Goal: Task Accomplishment & Management: Complete application form

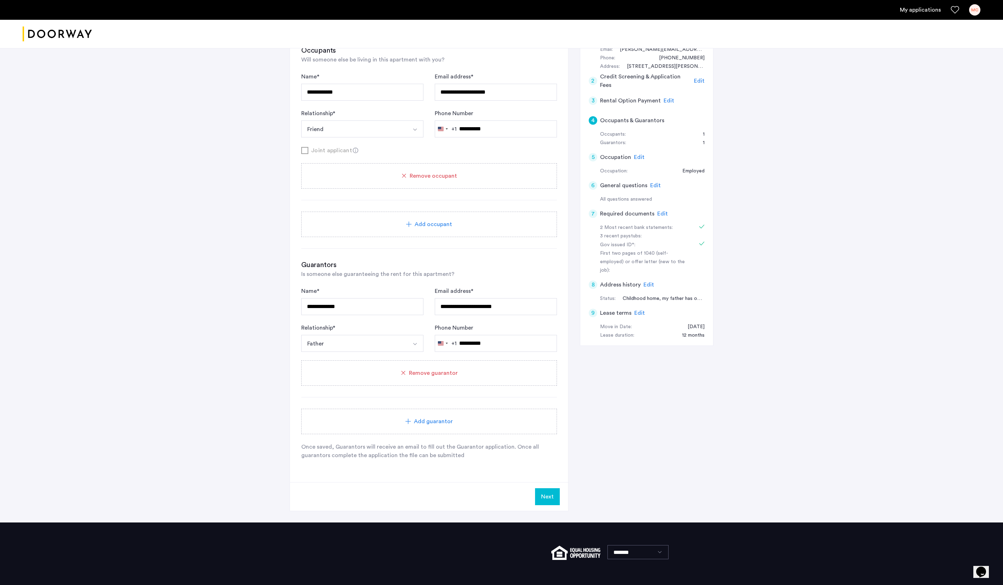
click at [923, 16] on div "My applications MC" at bounding box center [501, 10] width 1003 height 20
click at [923, 9] on link "My applications" at bounding box center [920, 10] width 41 height 8
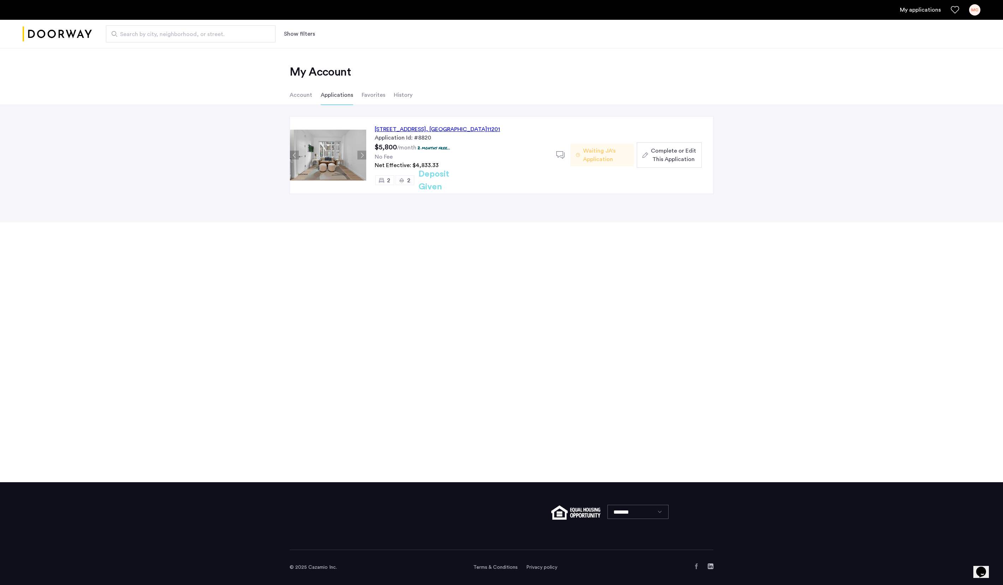
click at [684, 163] on span "Complete or Edit This Application" at bounding box center [673, 155] width 45 height 17
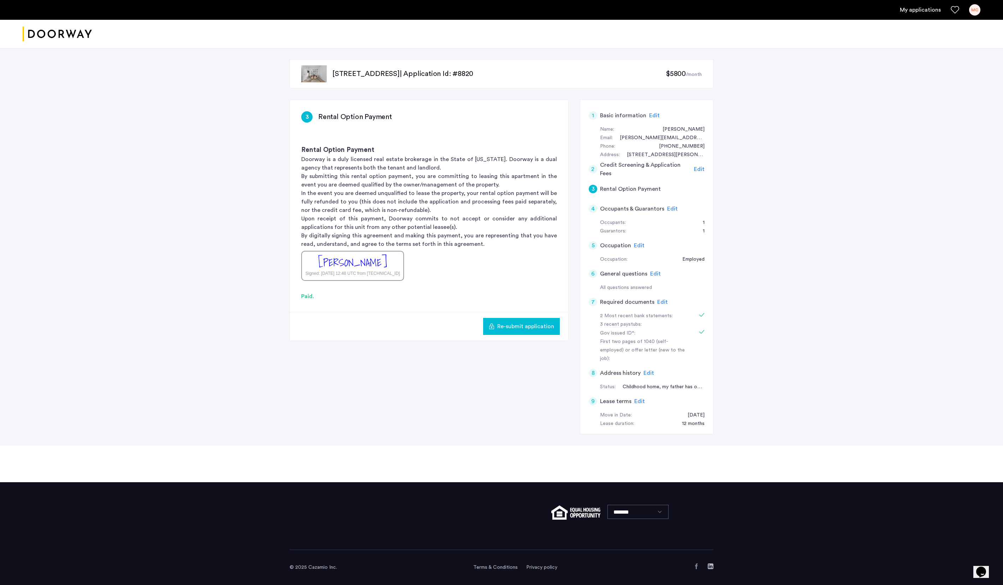
click at [678, 211] on span "Edit" at bounding box center [672, 209] width 11 height 6
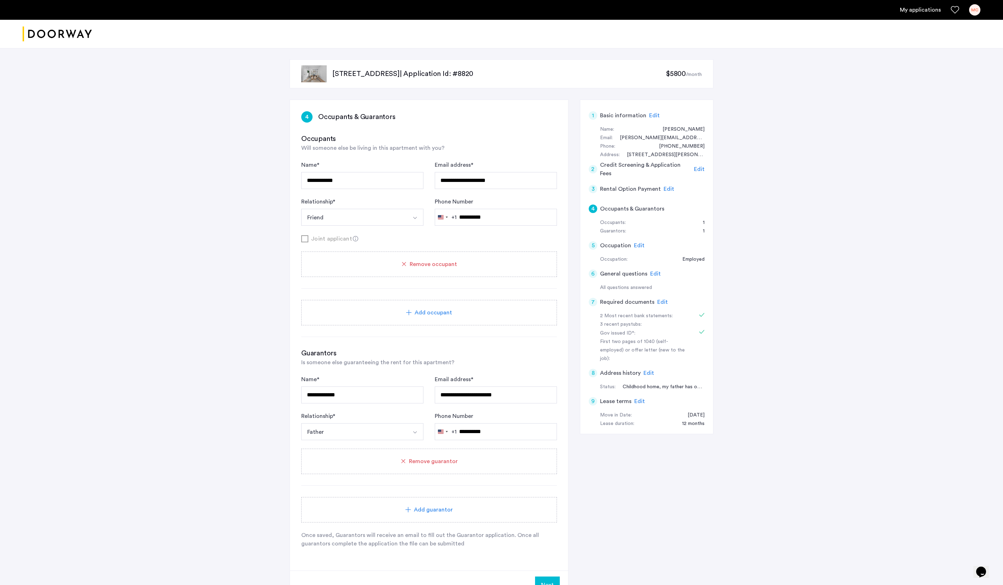
click at [920, 12] on link "My applications" at bounding box center [920, 10] width 41 height 8
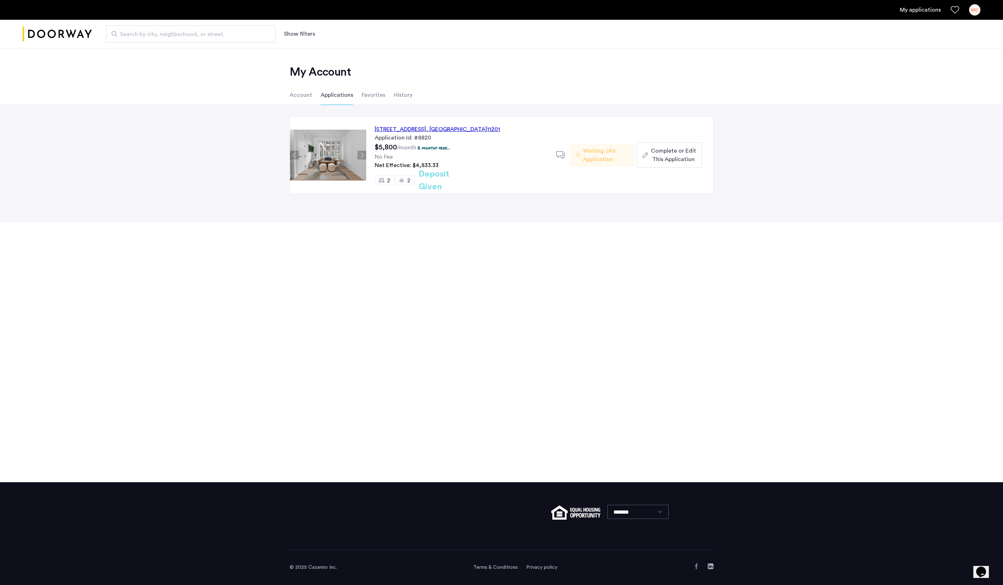
click at [449, 131] on div "[STREET_ADDRESS]" at bounding box center [437, 129] width 125 height 8
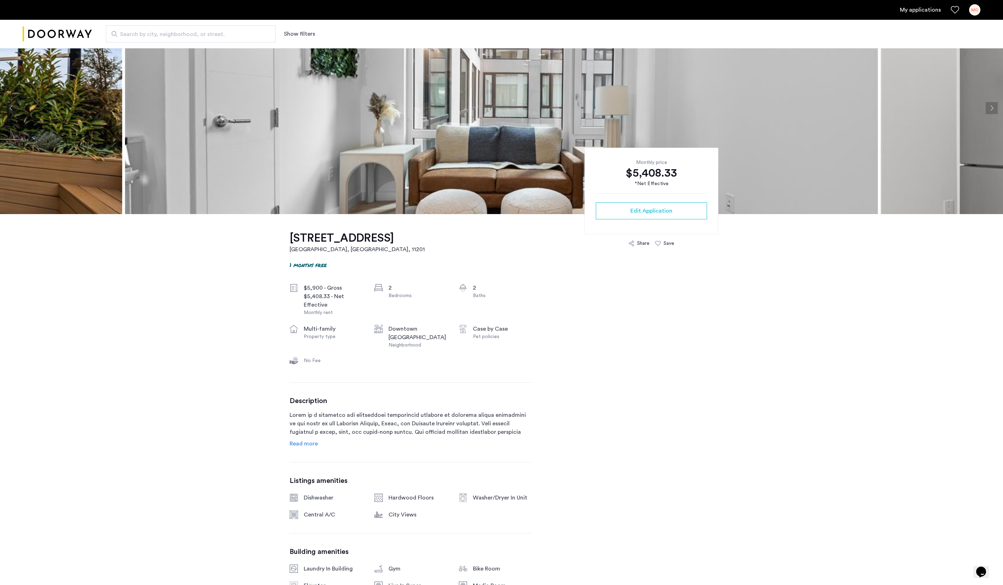
scroll to position [30, 0]
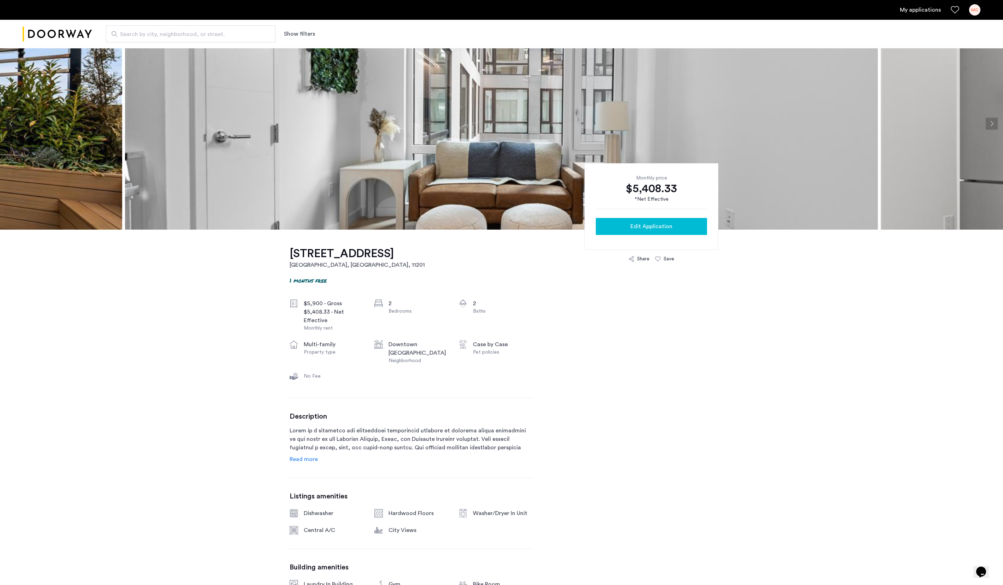
click at [664, 231] on span "Edit Application" at bounding box center [651, 226] width 42 height 8
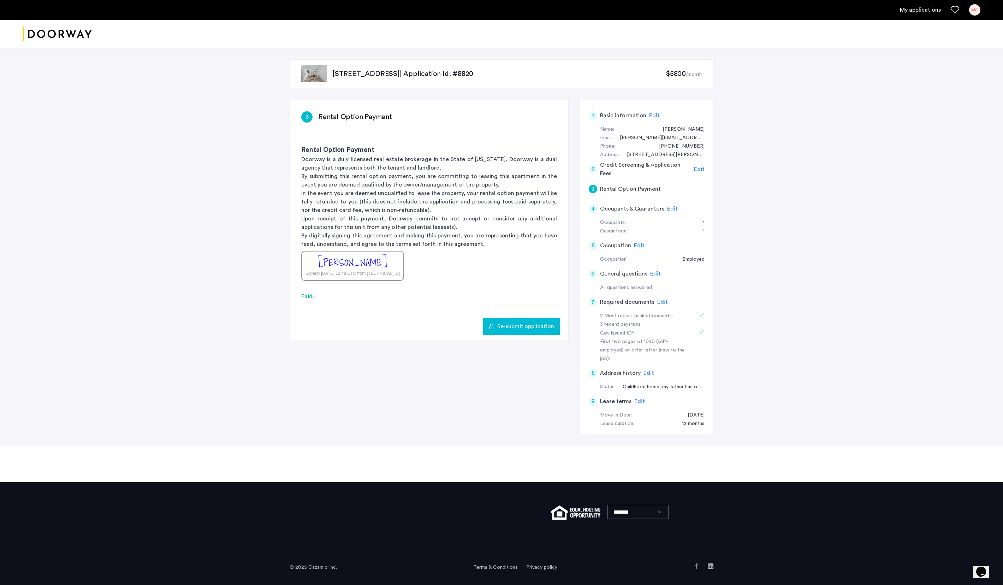
click at [660, 115] on span "Edit" at bounding box center [654, 116] width 11 height 6
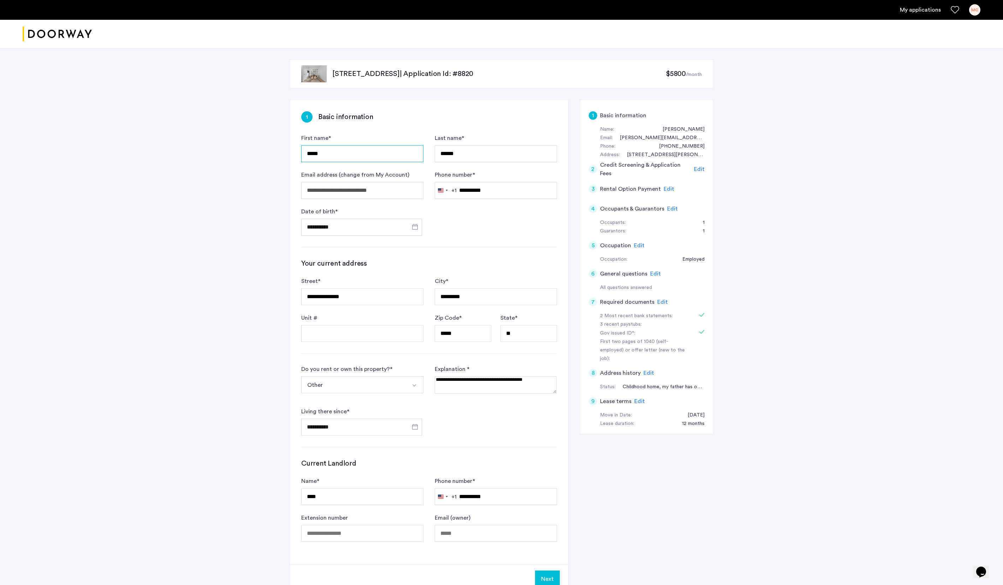
click at [359, 154] on input "*****" at bounding box center [362, 153] width 122 height 17
type input "*********"
click at [488, 154] on input "******" at bounding box center [496, 153] width 122 height 17
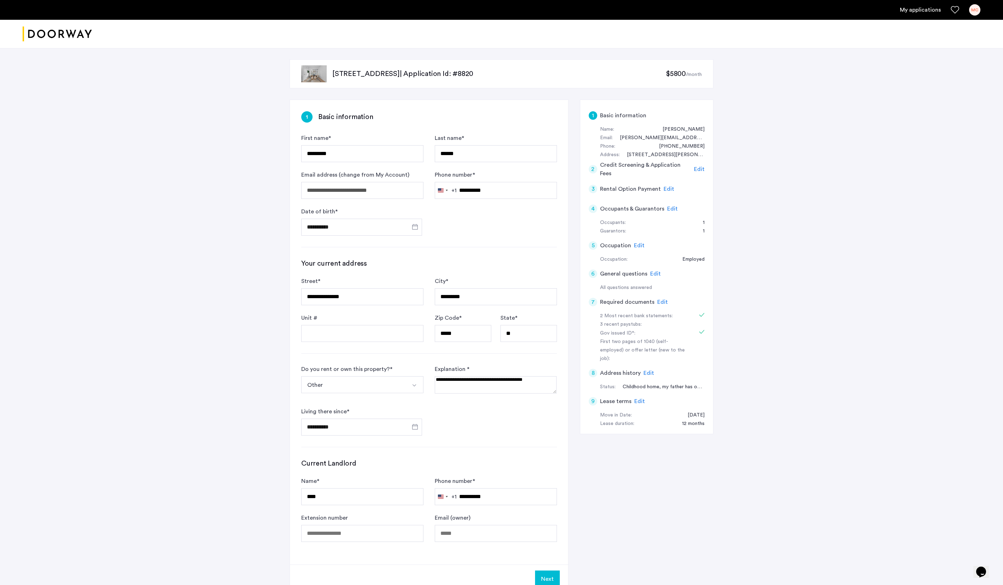
click at [678, 211] on span "Edit" at bounding box center [672, 209] width 11 height 6
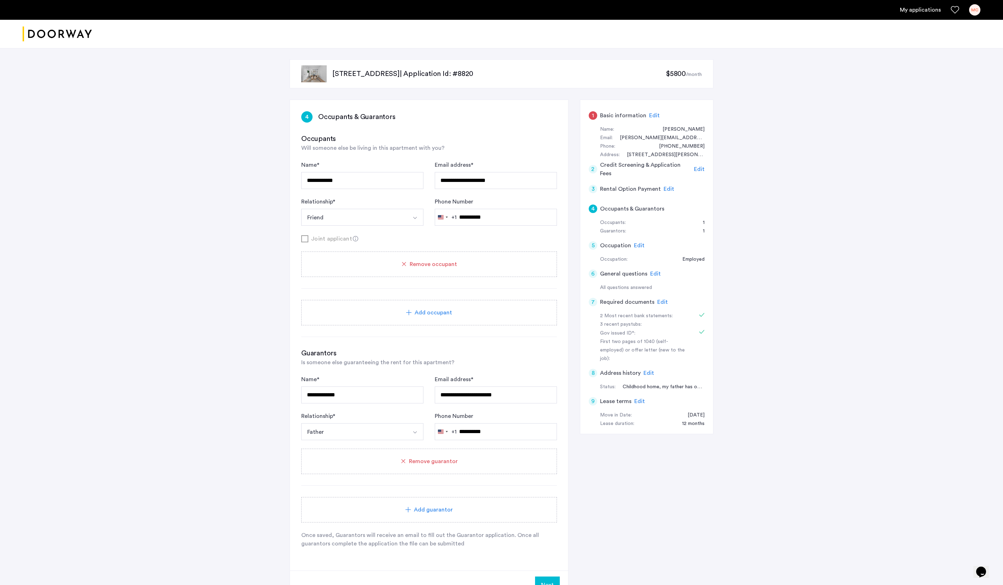
click at [658, 118] on span "Edit" at bounding box center [654, 116] width 11 height 6
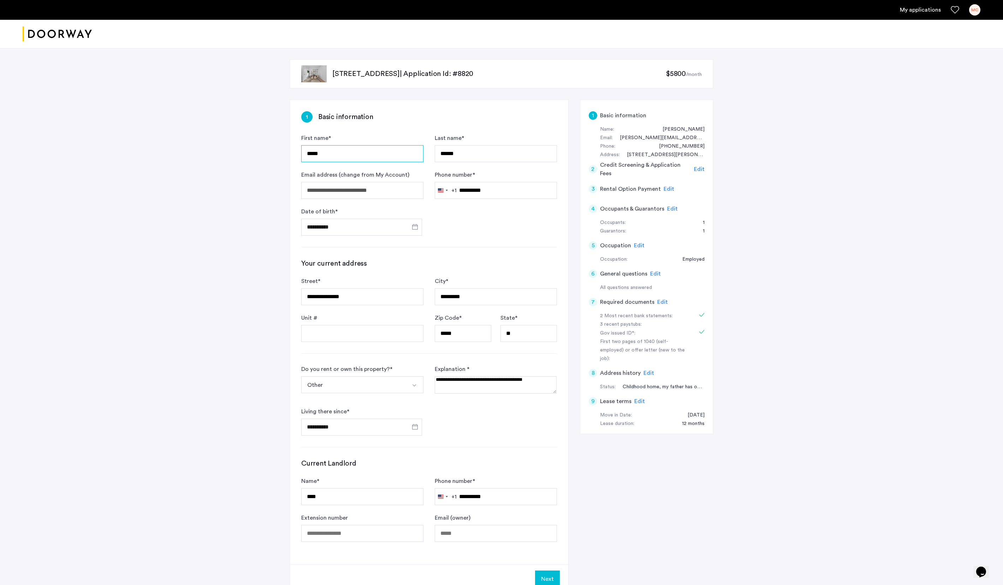
click at [393, 154] on input "*****" at bounding box center [362, 153] width 122 height 17
type input "*********"
click at [506, 156] on input "******" at bounding box center [496, 153] width 122 height 17
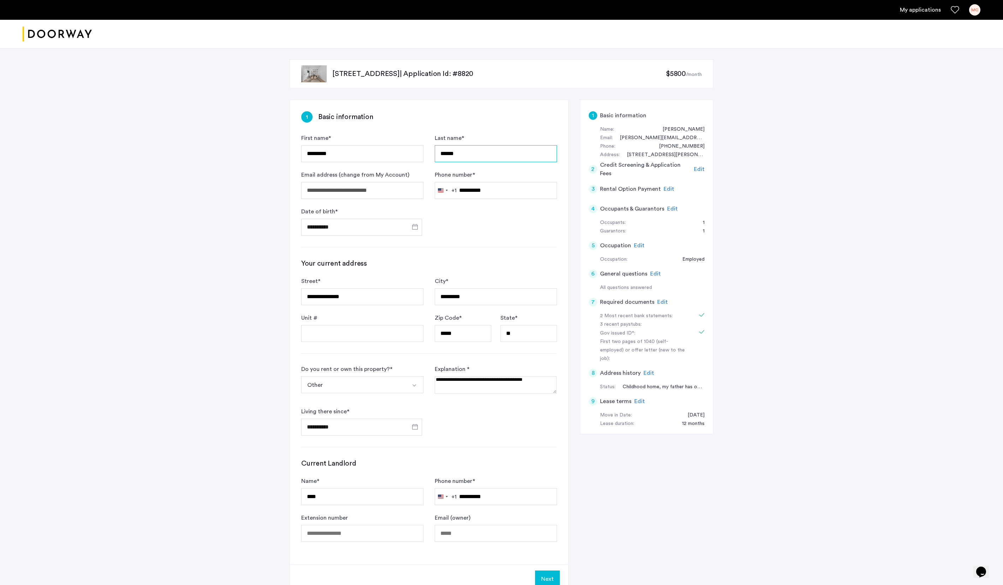
click at [506, 156] on input "******" at bounding box center [496, 153] width 122 height 17
type input "********"
click at [445, 215] on form "**********" at bounding box center [429, 185] width 256 height 102
click at [380, 305] on input "**********" at bounding box center [362, 296] width 122 height 17
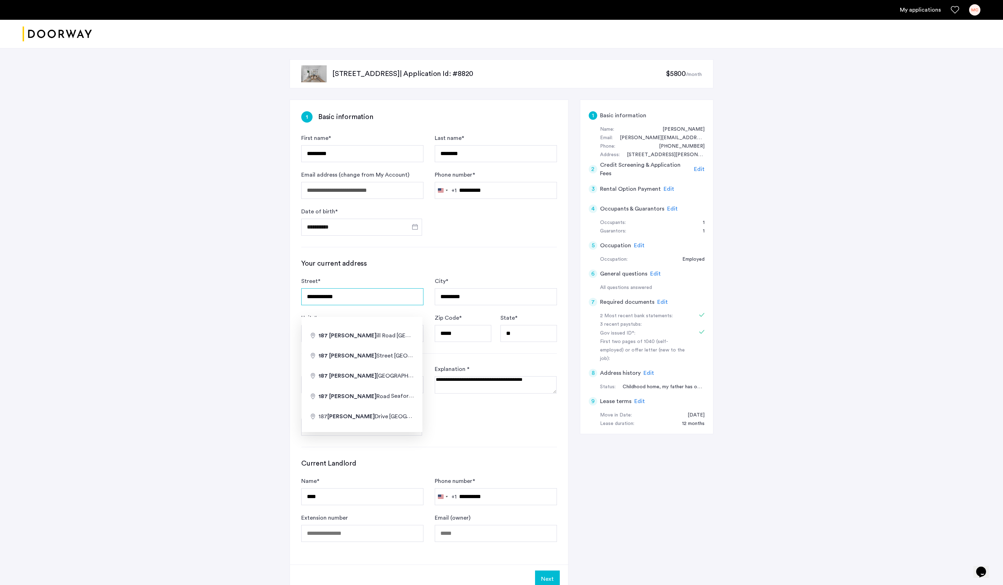
click at [354, 305] on input "**********" at bounding box center [362, 296] width 122 height 17
click at [407, 266] on h3 "Your current address" at bounding box center [429, 263] width 256 height 10
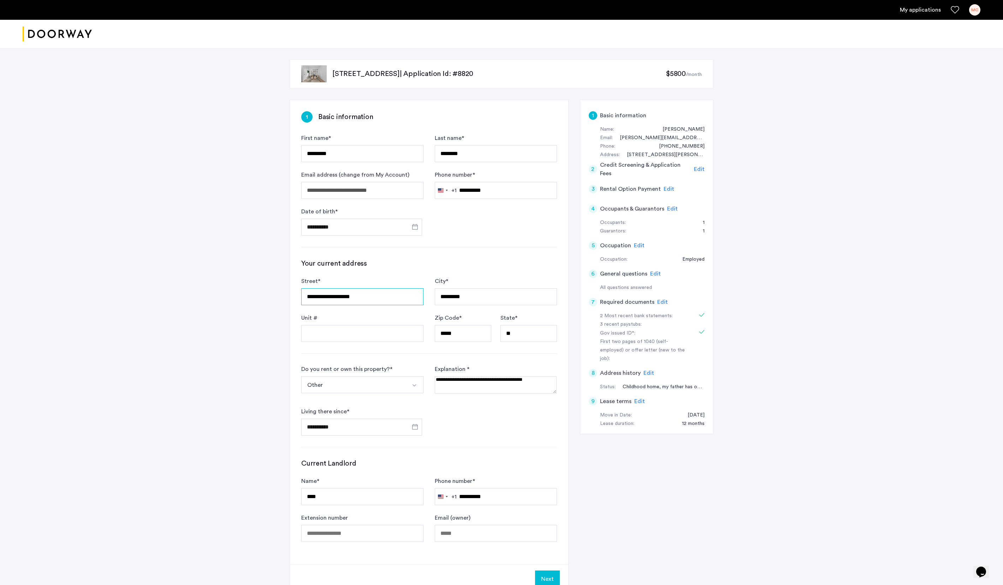
click at [383, 304] on input "**********" at bounding box center [362, 296] width 122 height 17
type input "**********"
type input "*****"
type input "**"
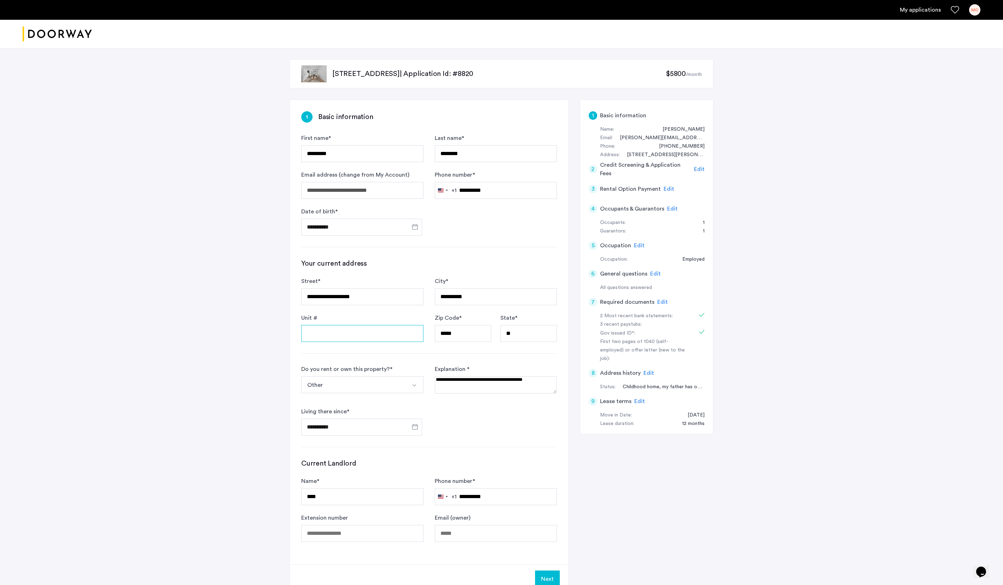
click at [325, 342] on input "Unit #" at bounding box center [362, 333] width 122 height 17
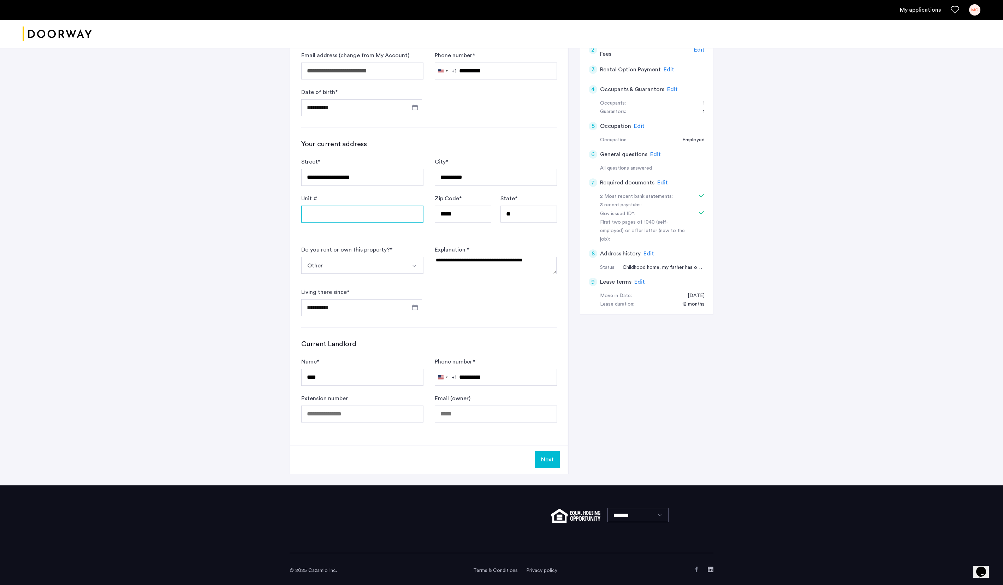
scroll to position [121, 0]
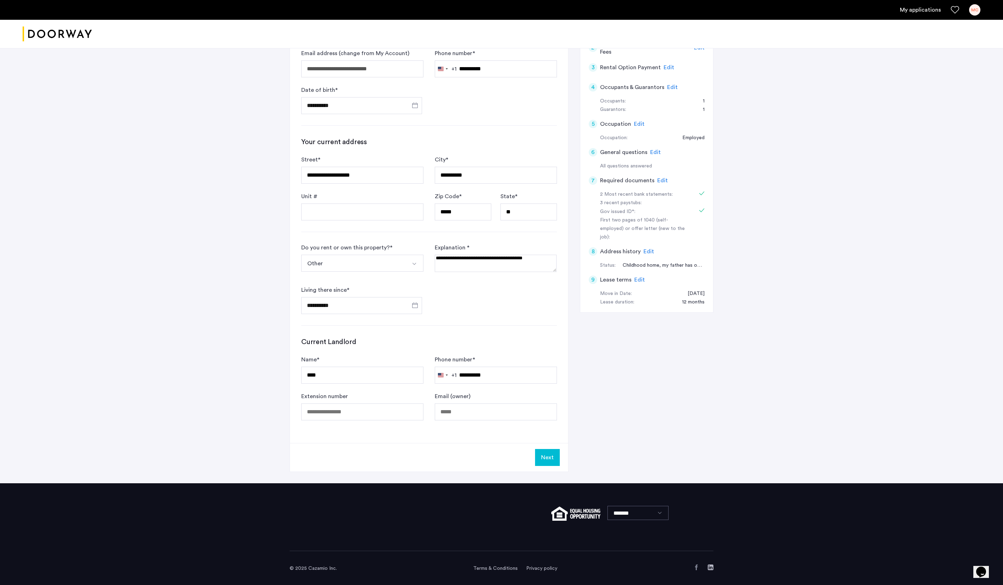
click at [547, 466] on button "Next" at bounding box center [547, 457] width 25 height 17
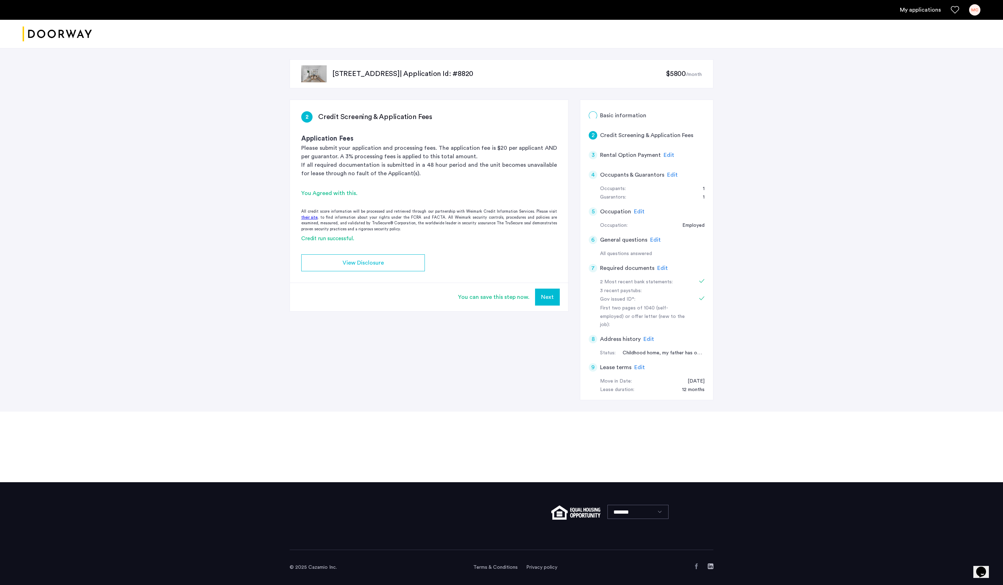
scroll to position [0, 0]
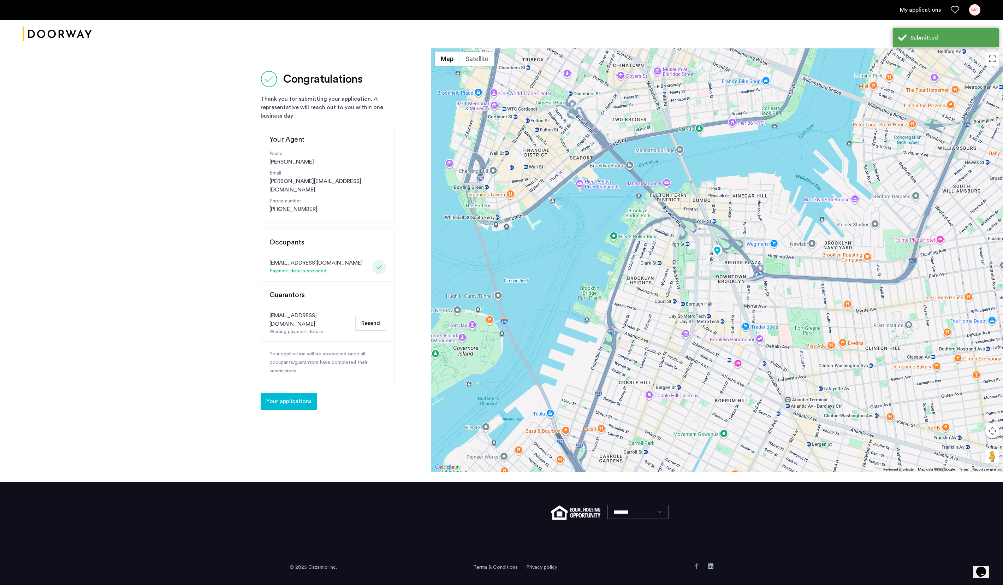
click at [905, 11] on link "My applications" at bounding box center [920, 10] width 41 height 8
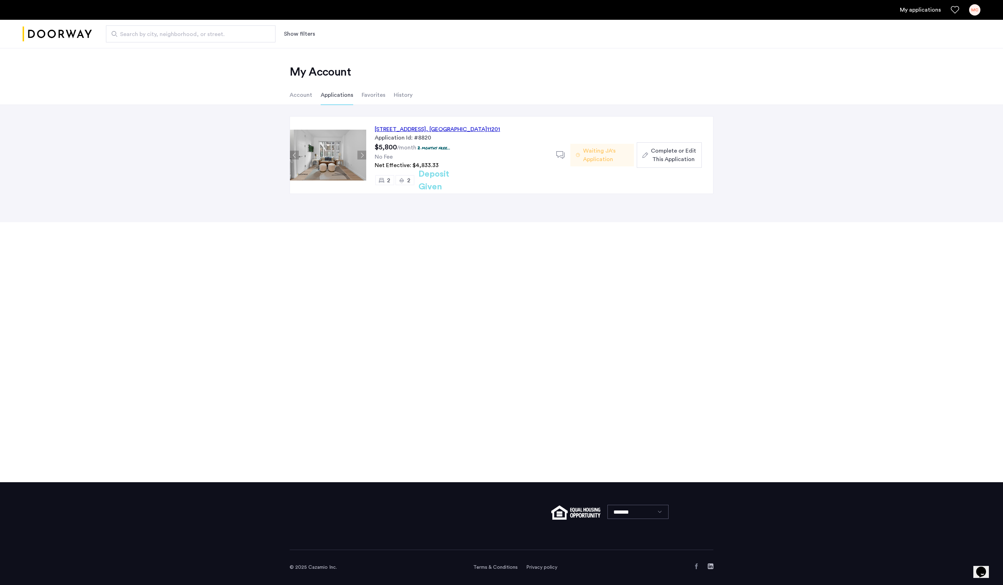
click at [497, 132] on div "127 Concord Street, Unit 5C, Brooklyn , NY 11201" at bounding box center [437, 129] width 125 height 8
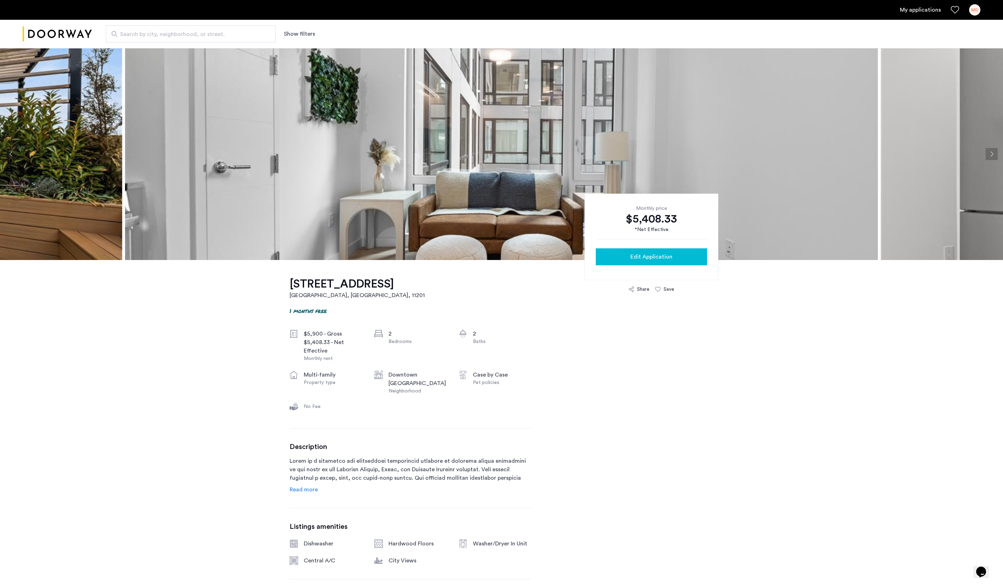
click at [653, 259] on span "Edit Application" at bounding box center [651, 256] width 42 height 8
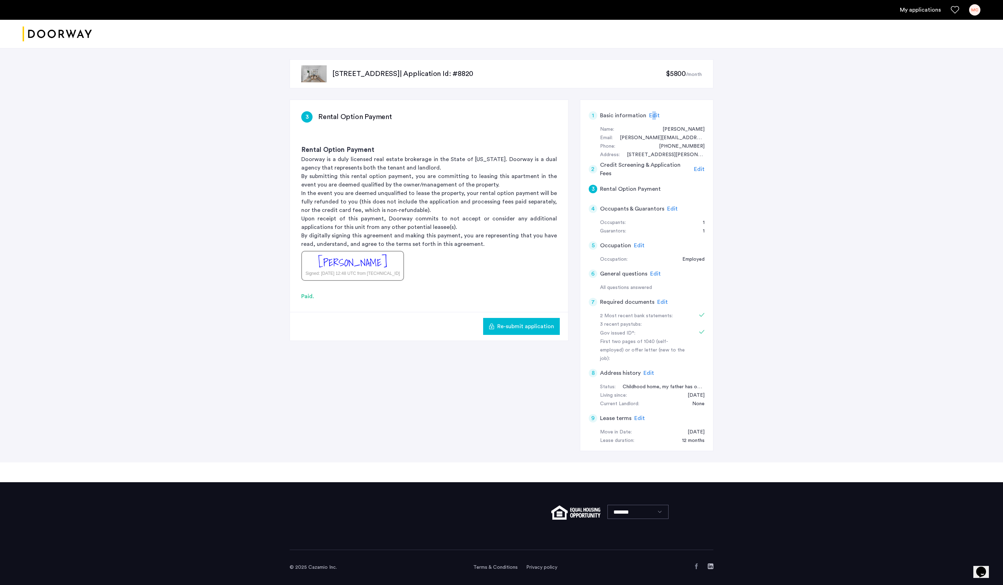
click at [658, 117] on span "Edit" at bounding box center [654, 116] width 11 height 6
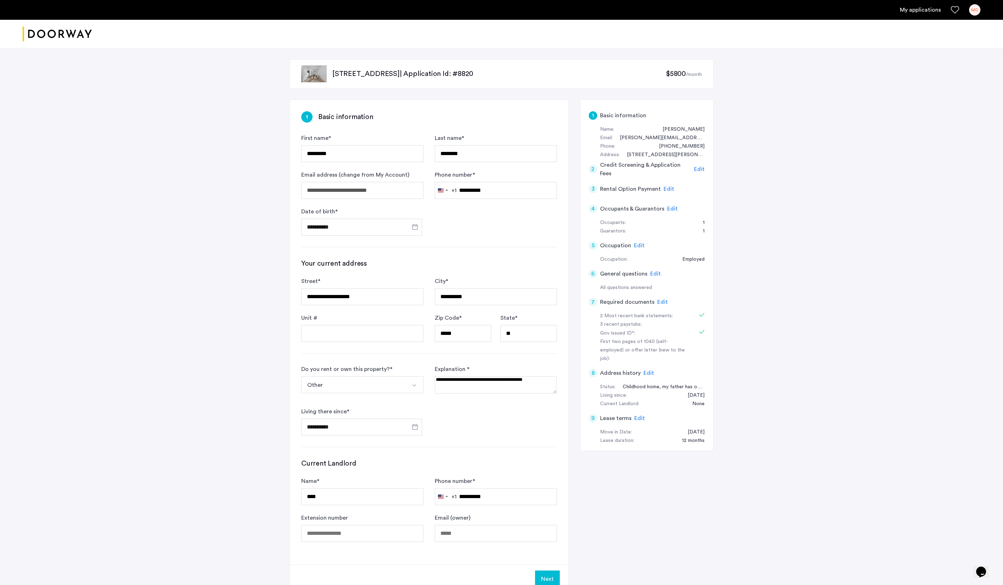
click at [673, 192] on span "Edit" at bounding box center [668, 189] width 11 height 6
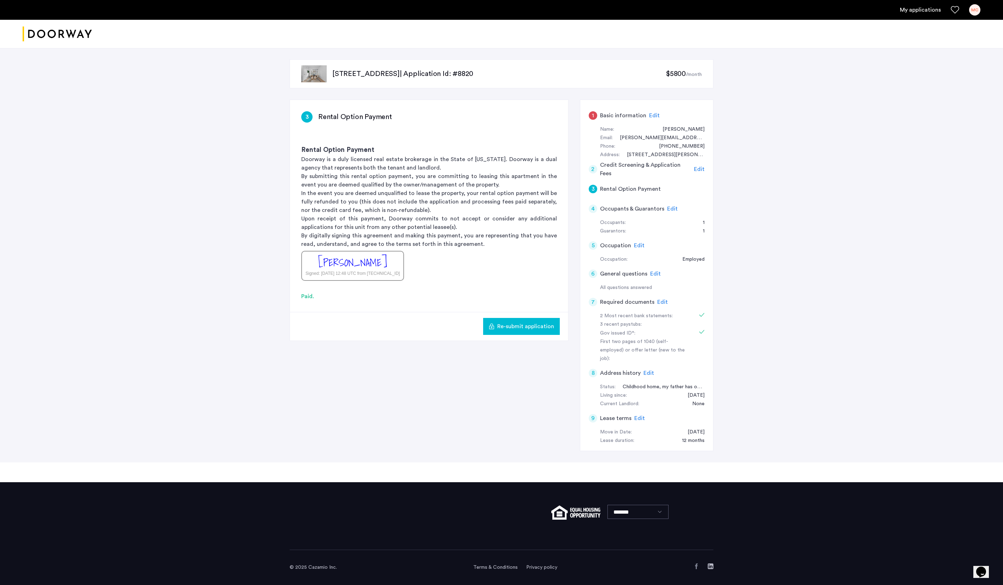
click at [658, 113] on span "Edit" at bounding box center [654, 116] width 11 height 6
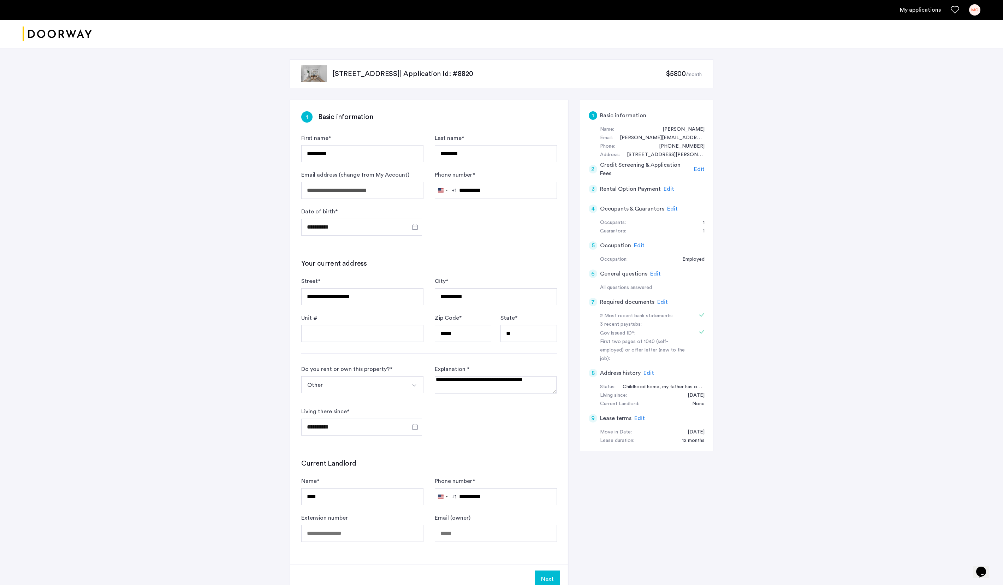
click at [678, 211] on span "Edit" at bounding box center [672, 209] width 11 height 6
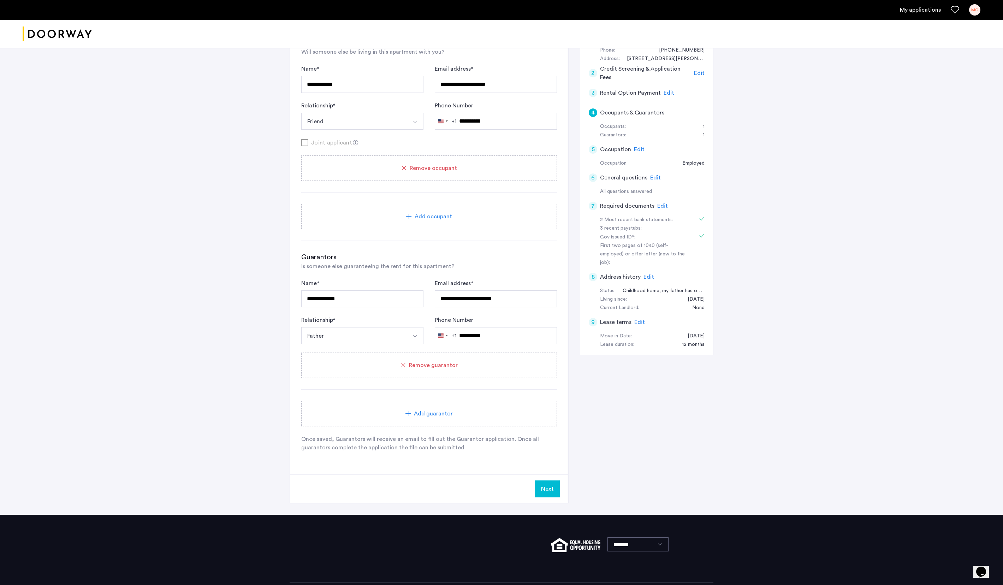
scroll to position [109, 0]
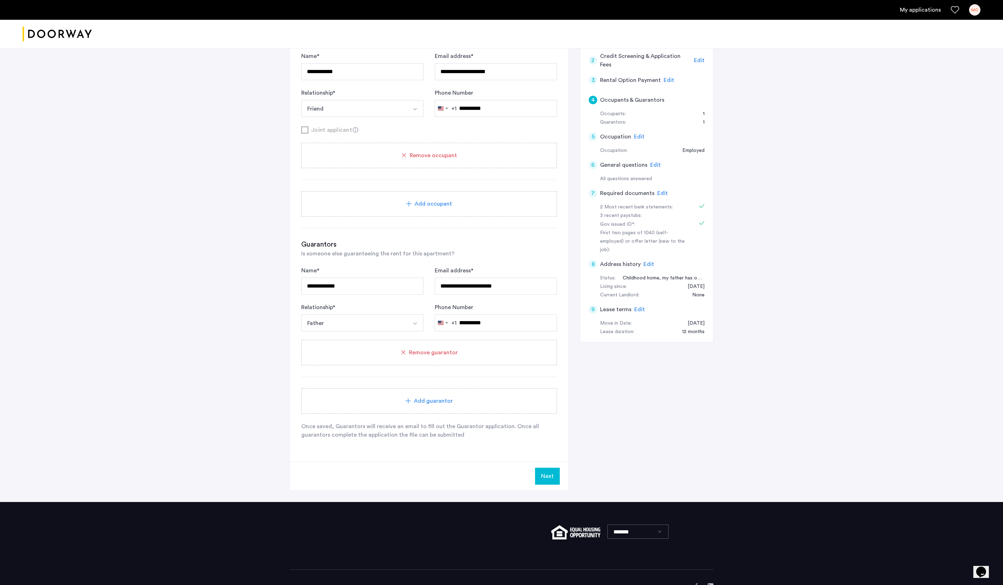
click at [417, 326] on img "Select option" at bounding box center [415, 324] width 6 height 6
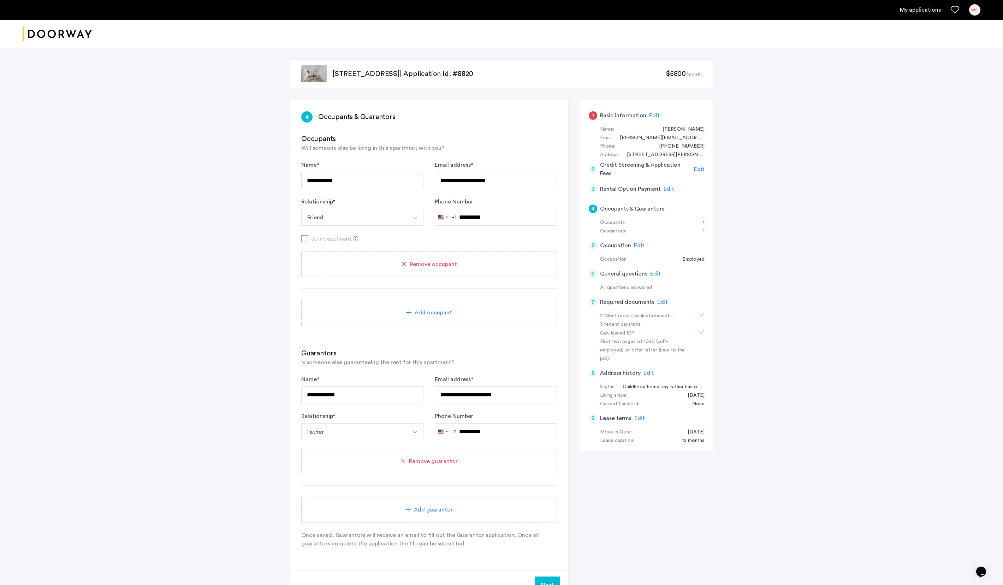
scroll to position [0, 0]
click at [659, 116] on span "Edit" at bounding box center [654, 116] width 11 height 6
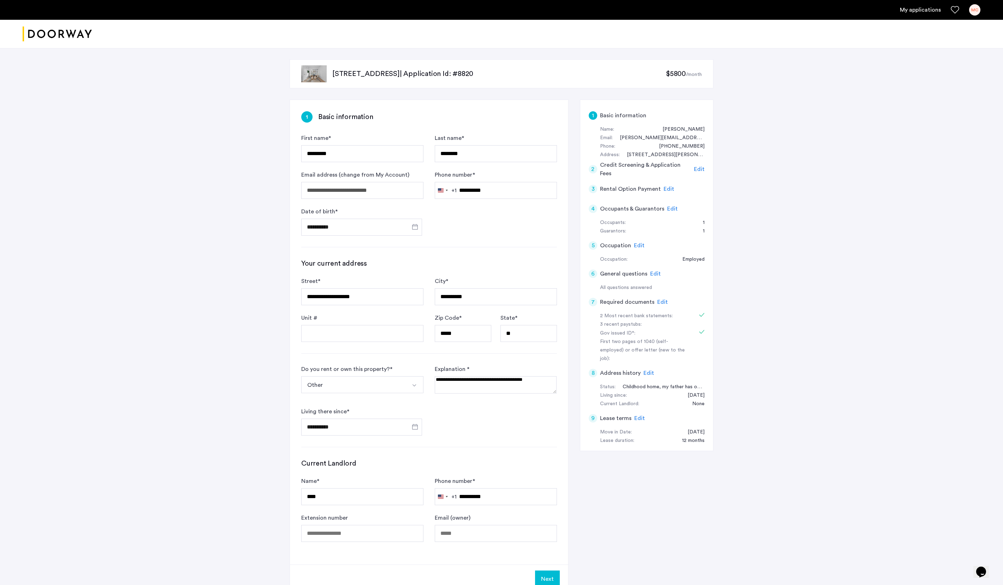
click at [678, 211] on span "Edit" at bounding box center [672, 209] width 11 height 6
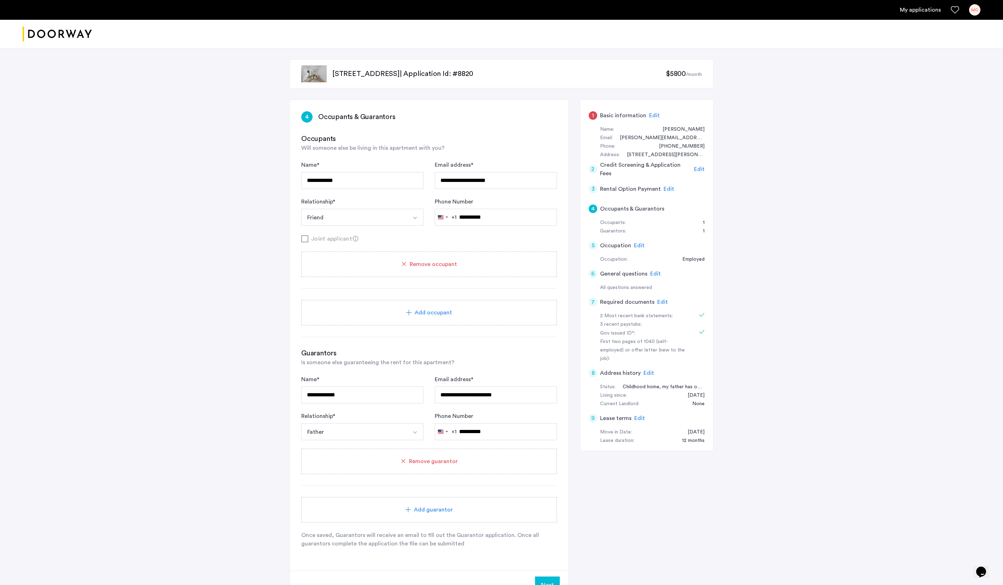
click at [654, 117] on span "Edit" at bounding box center [654, 116] width 11 height 6
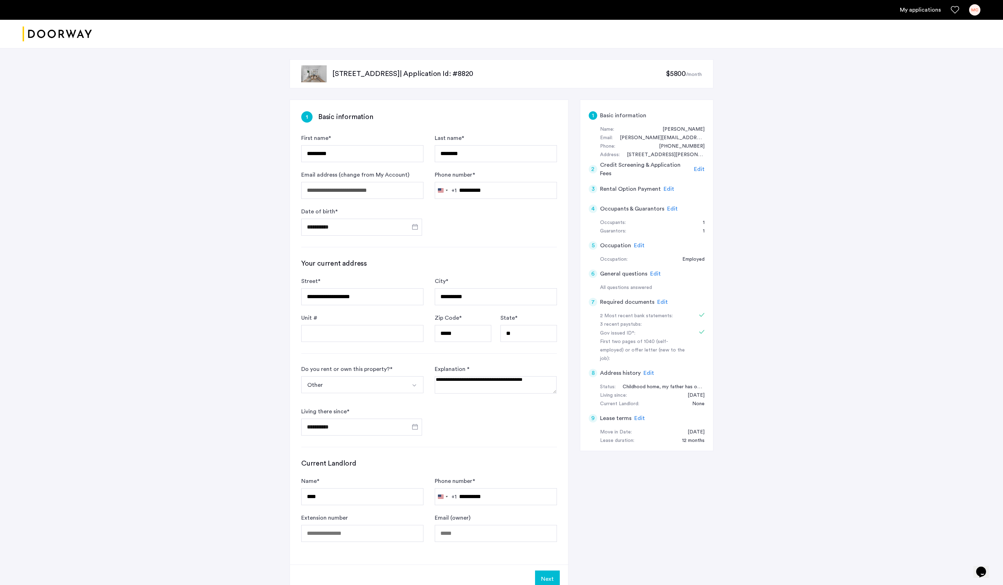
click at [677, 211] on span "Edit" at bounding box center [672, 209] width 11 height 6
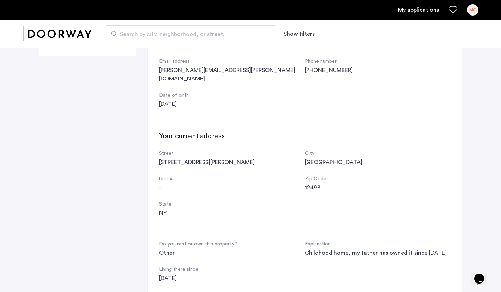
scroll to position [150, 0]
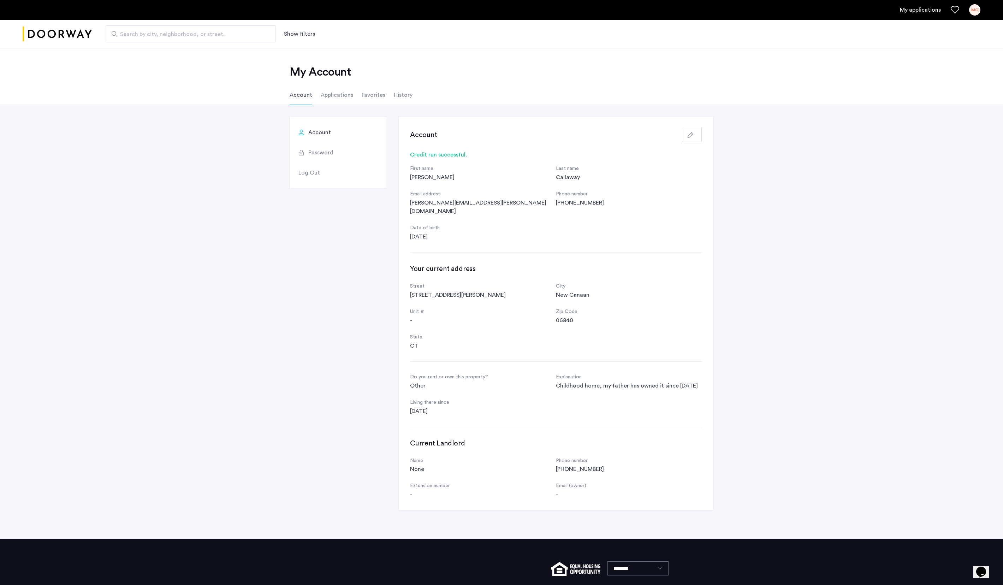
click at [924, 6] on link "My applications" at bounding box center [920, 10] width 41 height 8
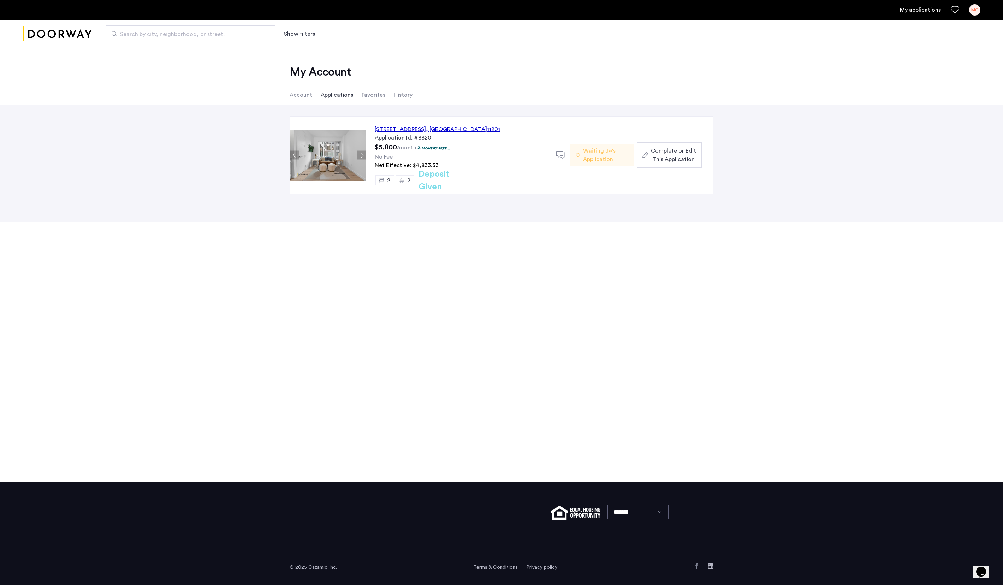
click at [453, 128] on div "[STREET_ADDRESS]" at bounding box center [437, 129] width 125 height 8
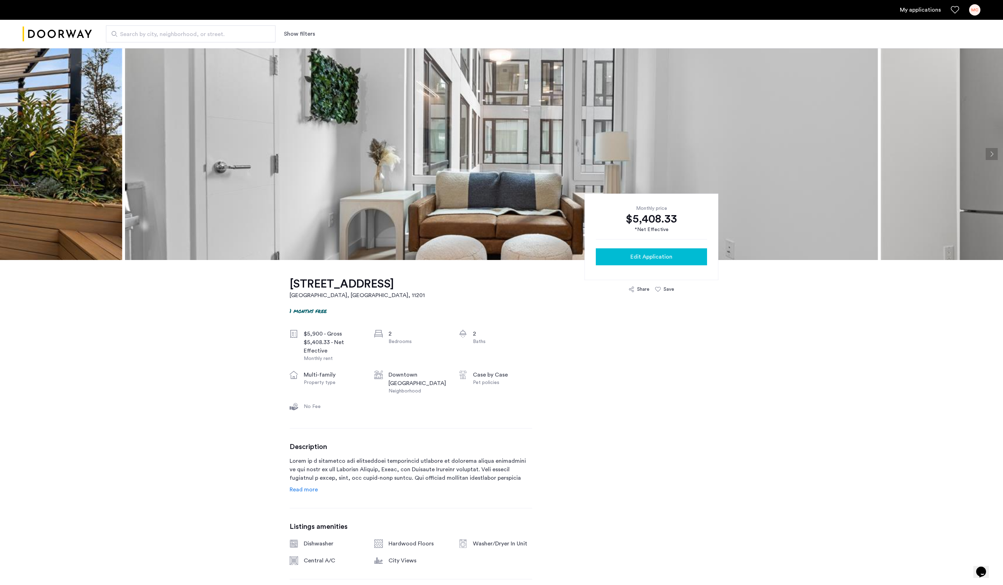
click at [651, 258] on span "Edit Application" at bounding box center [651, 256] width 42 height 8
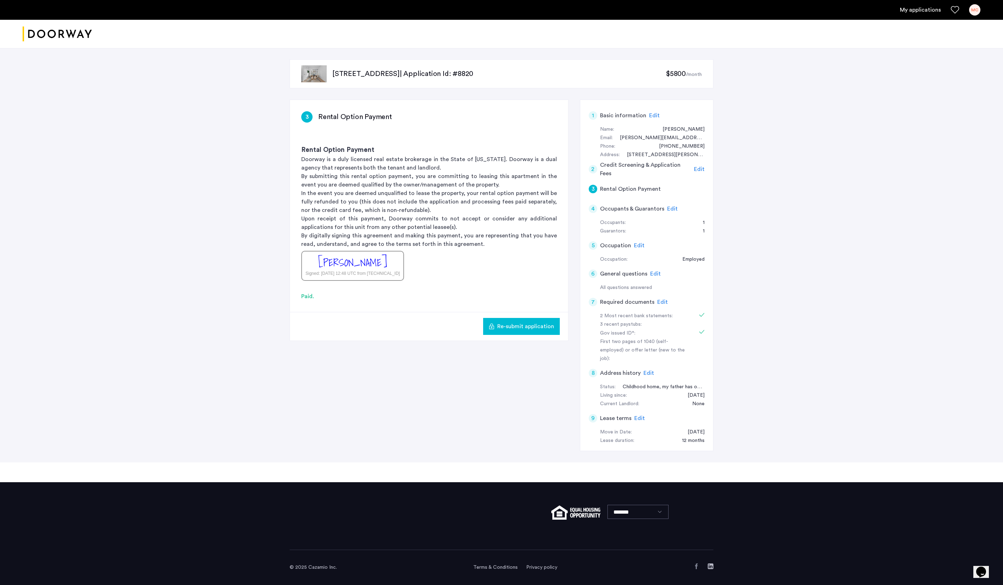
click at [676, 211] on span "Edit" at bounding box center [672, 209] width 11 height 6
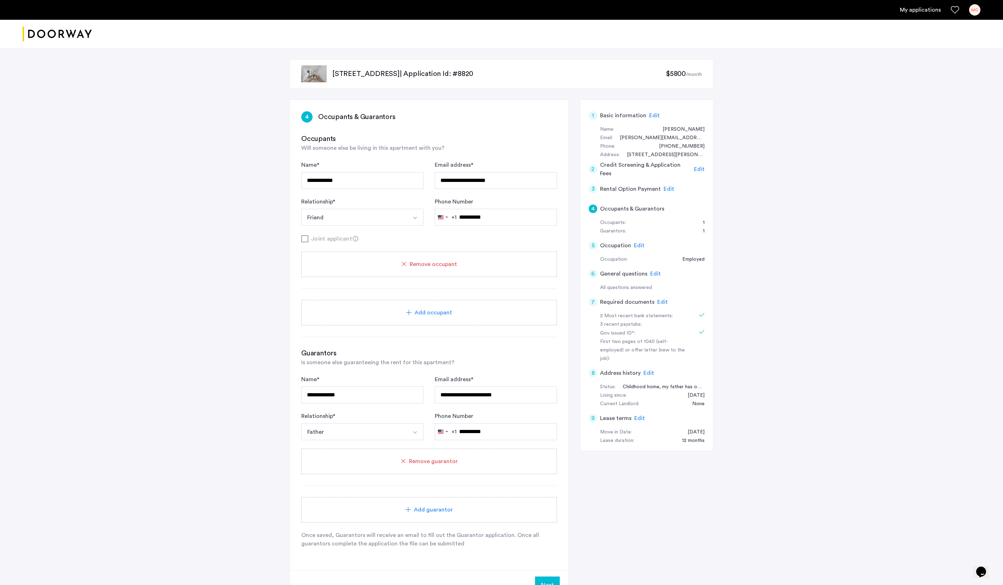
click at [407, 315] on icon at bounding box center [409, 313] width 6 height 6
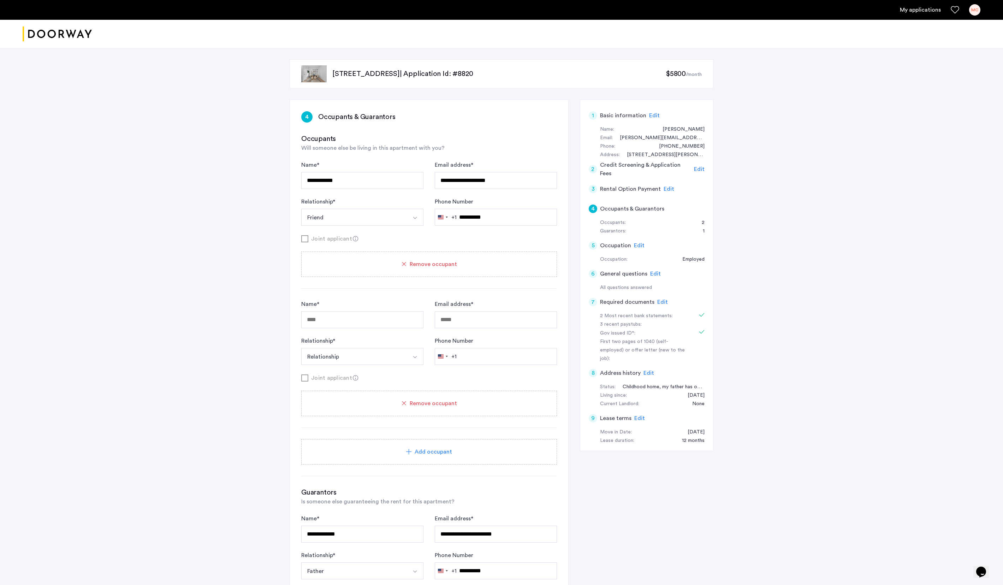
click at [415, 364] on button "Select option" at bounding box center [414, 356] width 17 height 17
click at [418, 365] on button "Select option" at bounding box center [414, 356] width 17 height 17
click at [456, 407] on span "Remove occupant" at bounding box center [433, 403] width 47 height 8
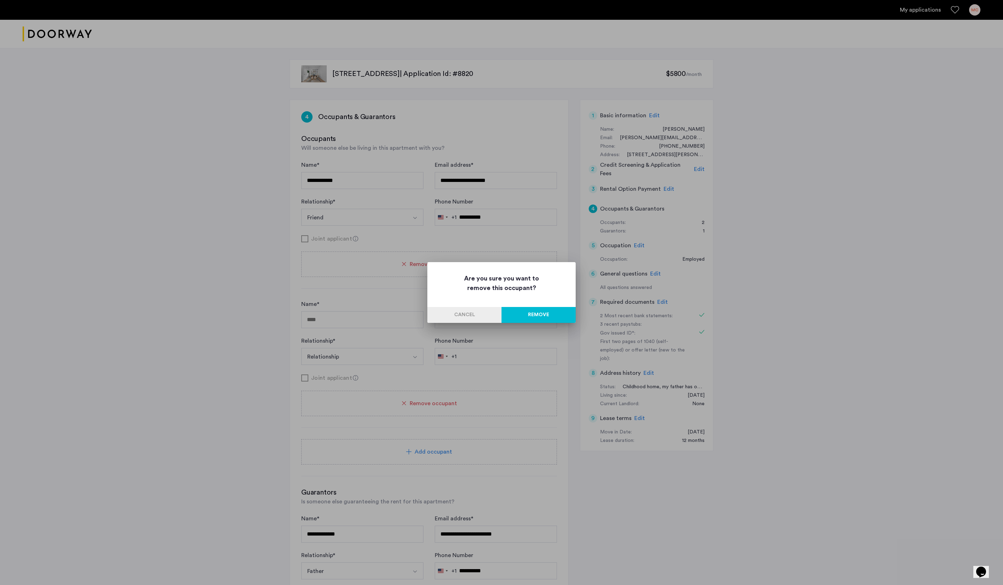
scroll to position [1, 0]
click at [535, 316] on button "Remove" at bounding box center [538, 315] width 74 height 16
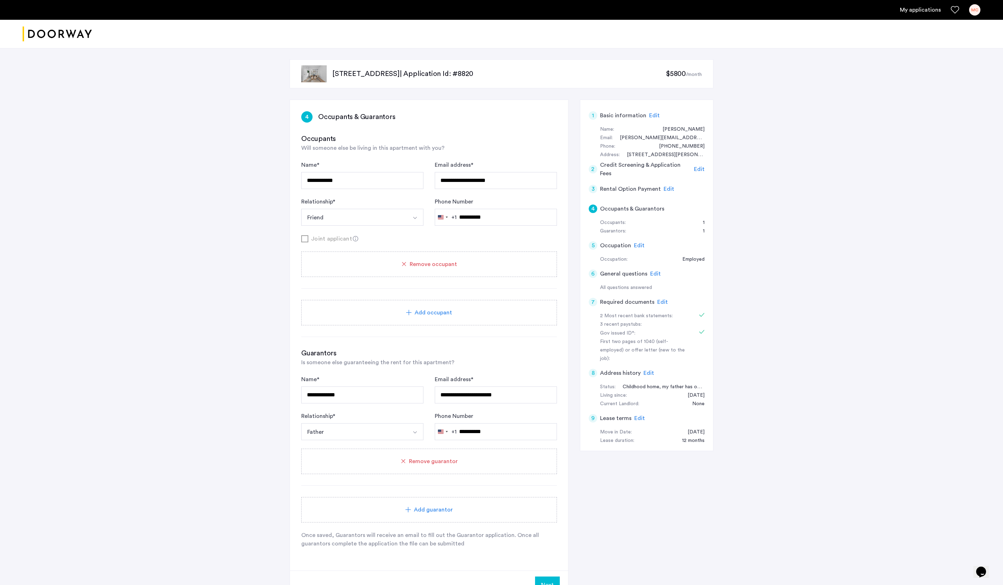
click at [458, 317] on div "Add occupant" at bounding box center [429, 312] width 239 height 8
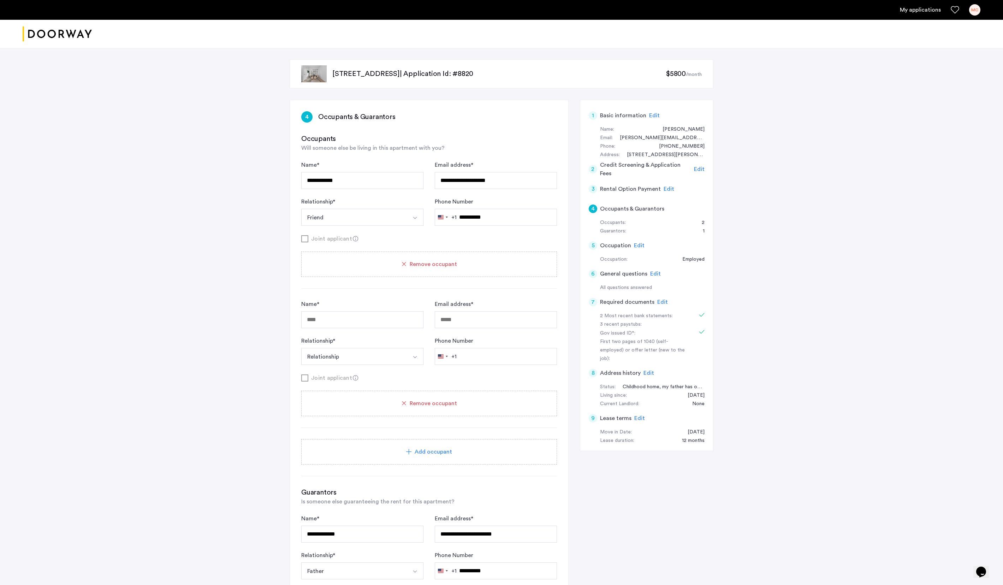
click at [414, 365] on button "Select option" at bounding box center [414, 356] width 17 height 17
click at [419, 365] on button "Select option" at bounding box center [414, 356] width 17 height 17
click at [436, 416] on div "Remove occupant" at bounding box center [429, 402] width 256 height 25
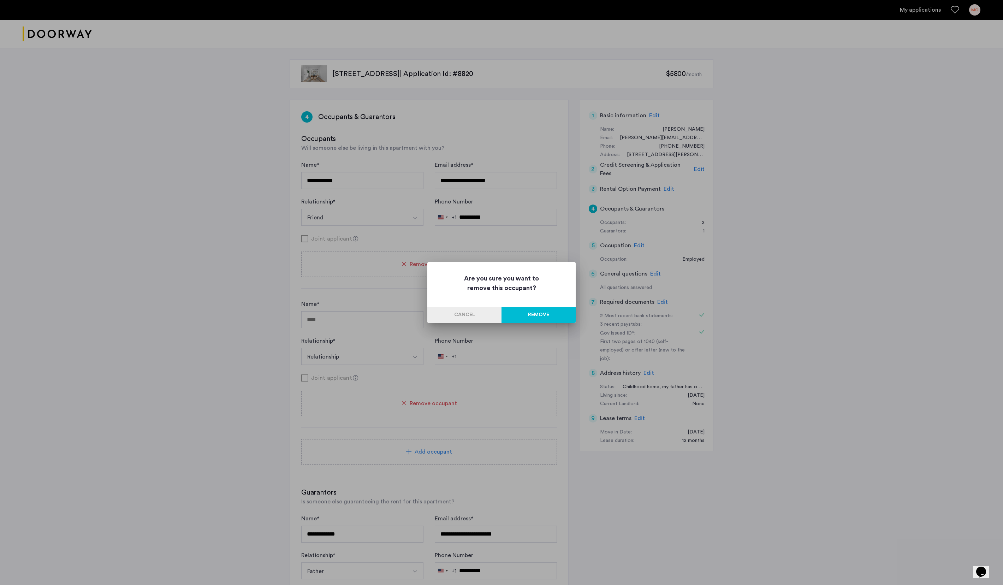
scroll to position [2, 0]
click at [532, 311] on button "Remove" at bounding box center [538, 315] width 74 height 16
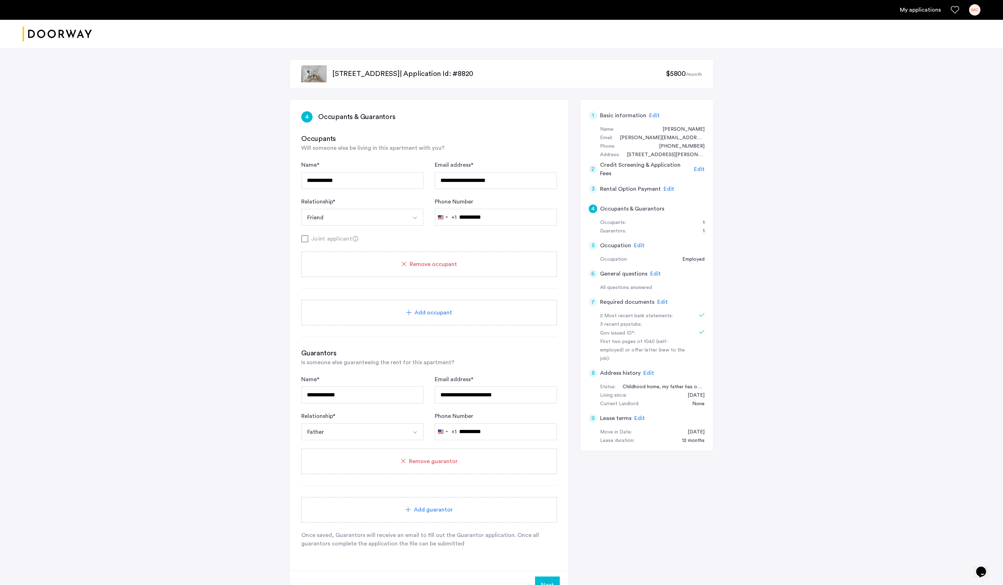
click at [660, 117] on span "Edit" at bounding box center [654, 116] width 11 height 6
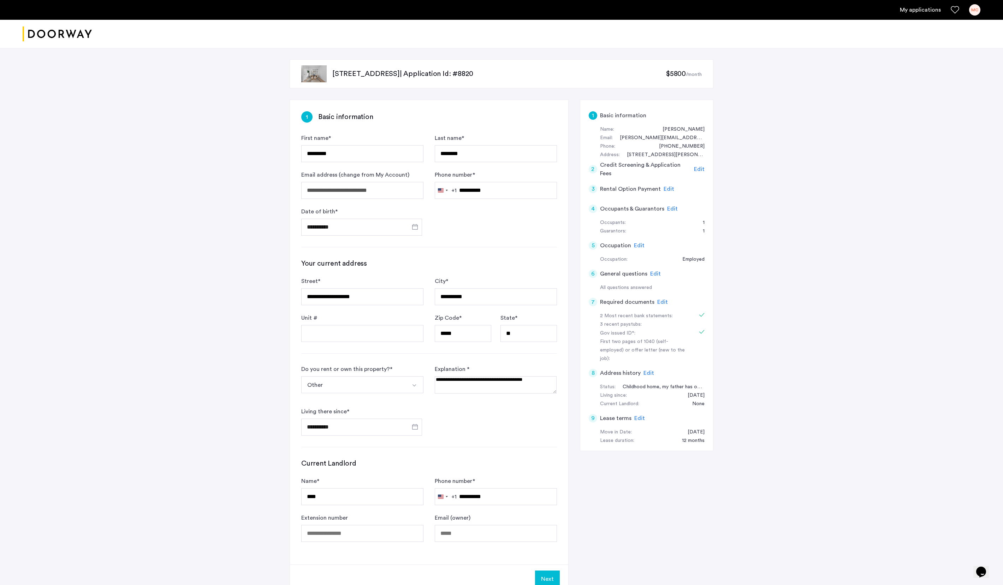
scroll to position [0, 0]
click at [678, 211] on span "Edit" at bounding box center [672, 209] width 11 height 6
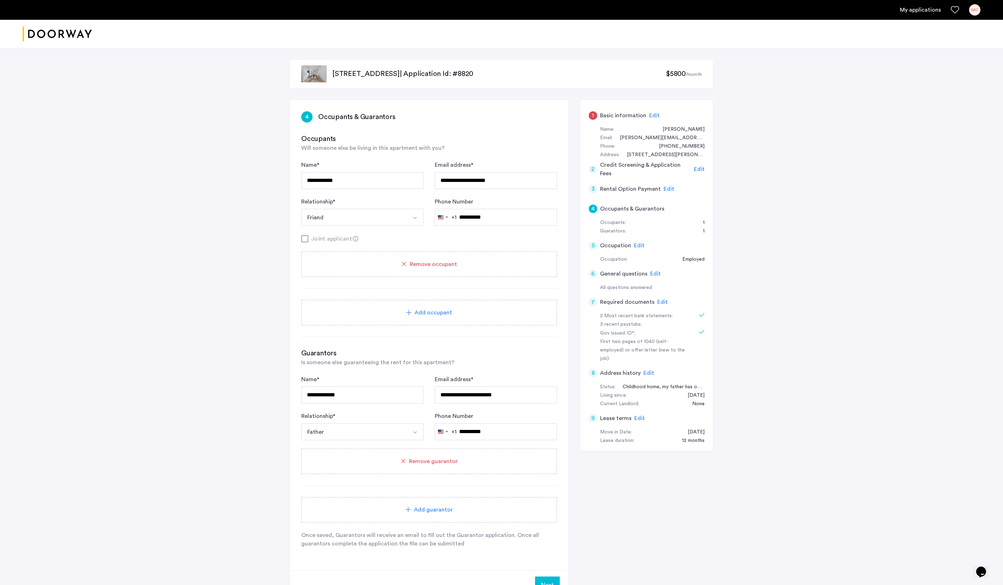
click at [440, 317] on span "Add occupant" at bounding box center [432, 312] width 37 height 8
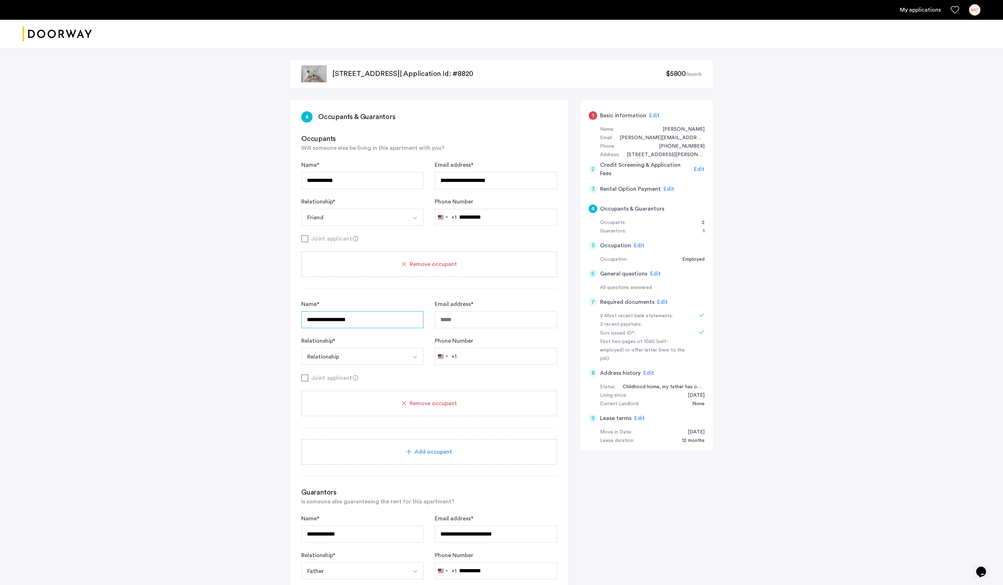
type input "**********"
click at [429, 345] on div "**********" at bounding box center [429, 332] width 256 height 65
click at [416, 364] on button "Select option" at bounding box center [414, 356] width 17 height 17
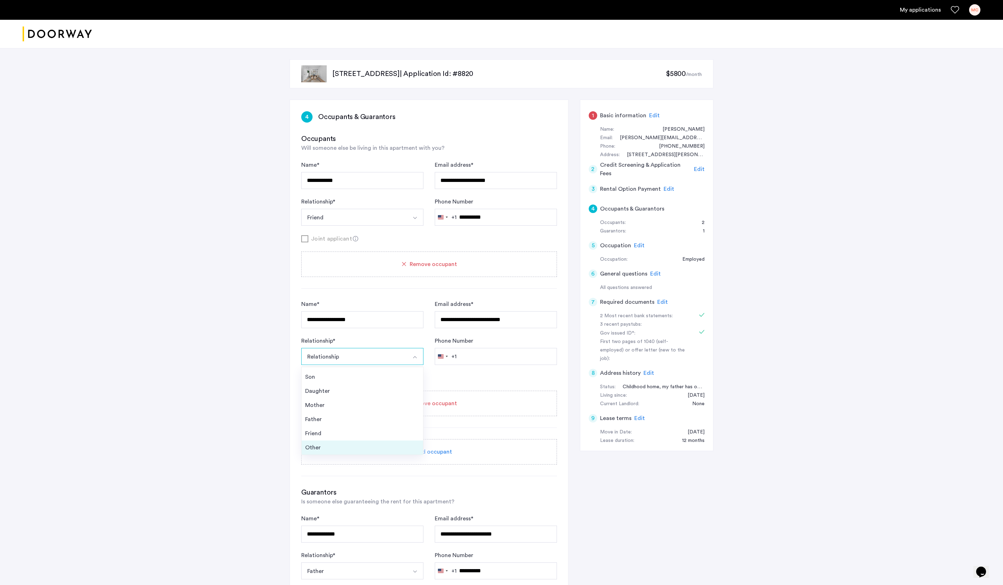
click at [364, 452] on div "Other" at bounding box center [362, 447] width 114 height 8
type input "**********"
click at [484, 382] on div "Joint applicant" at bounding box center [429, 377] width 256 height 9
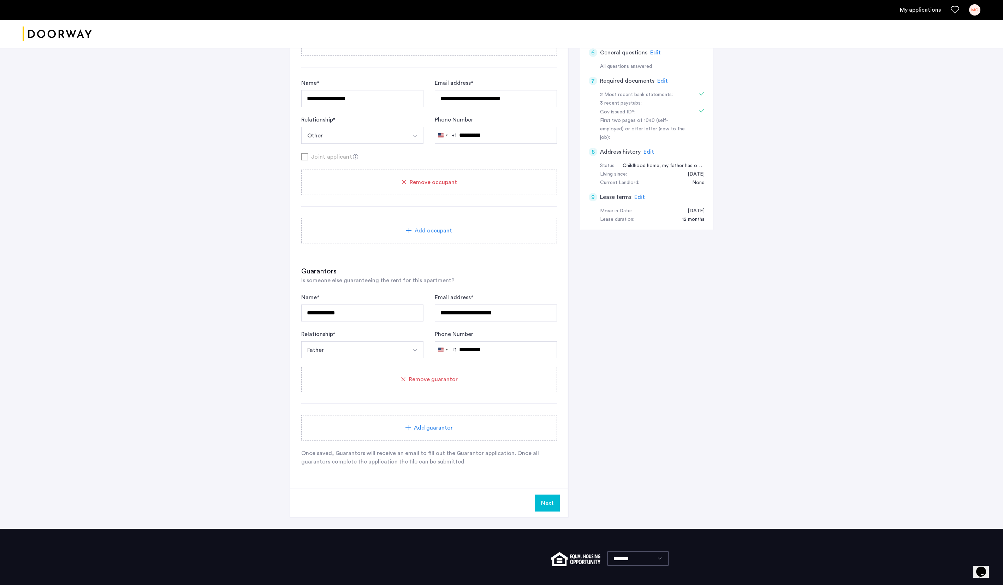
scroll to position [224, 0]
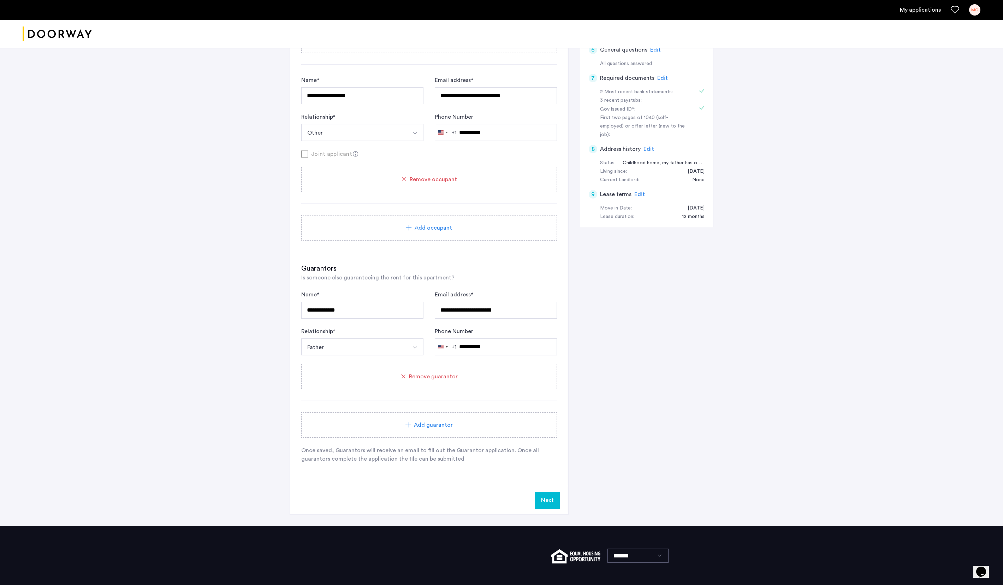
click at [544, 508] on button "Next" at bounding box center [547, 499] width 25 height 17
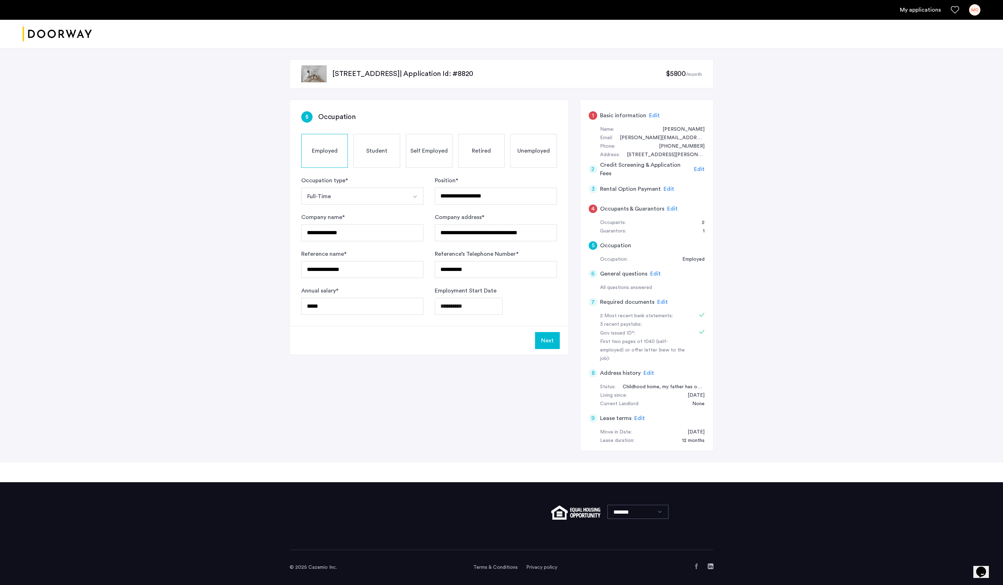
click at [678, 211] on span "Edit" at bounding box center [672, 209] width 11 height 6
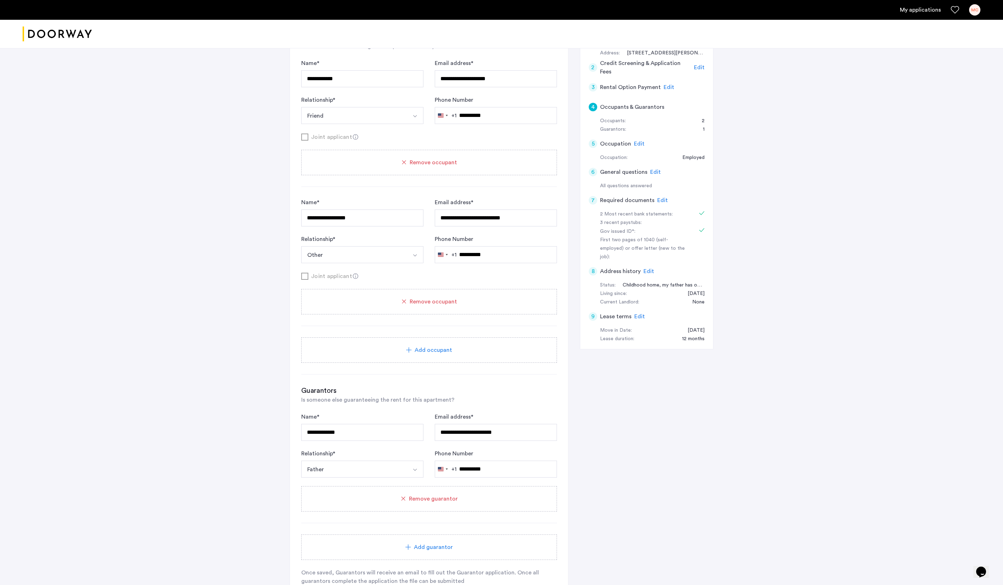
scroll to position [105, 0]
click at [512, 222] on input "**********" at bounding box center [496, 214] width 122 height 17
type input "**********"
click at [565, 384] on div "**********" at bounding box center [429, 299] width 278 height 609
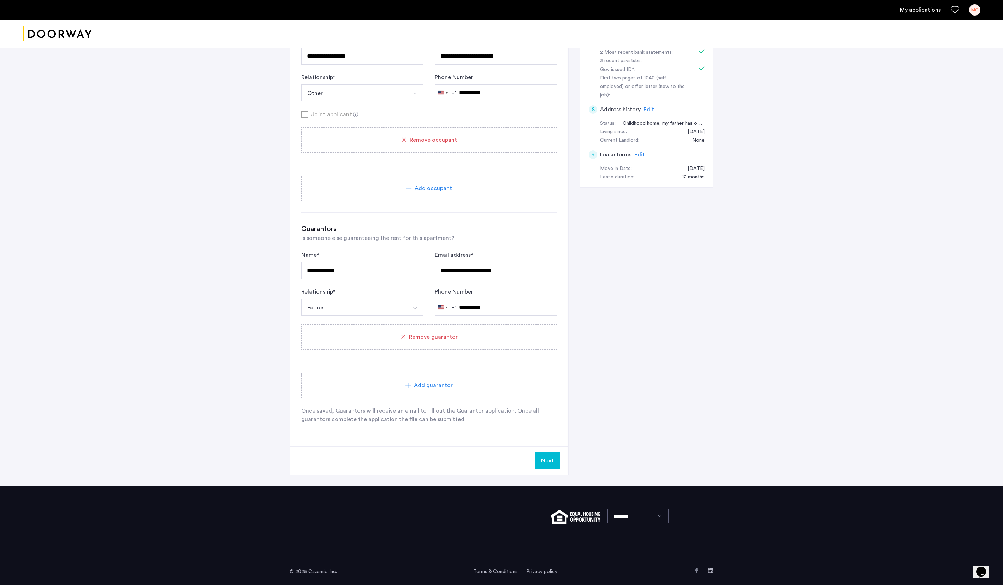
scroll to position [270, 0]
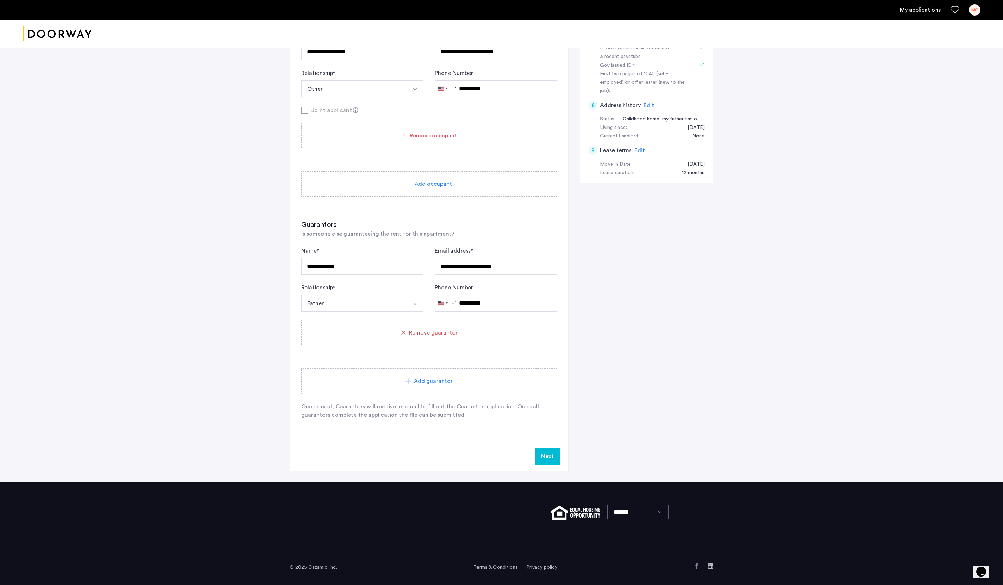
click at [538, 465] on button "Next" at bounding box center [547, 456] width 25 height 17
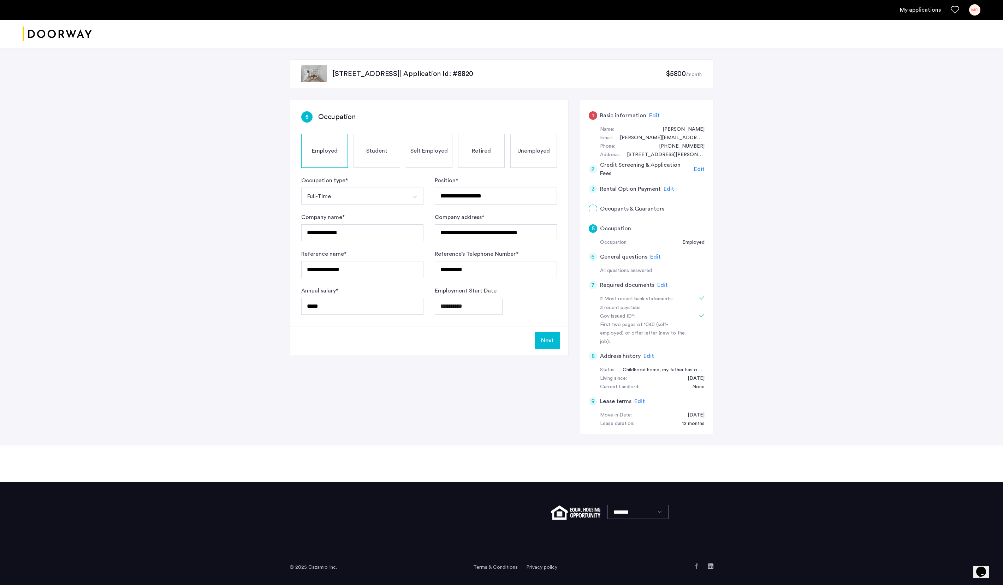
scroll to position [0, 0]
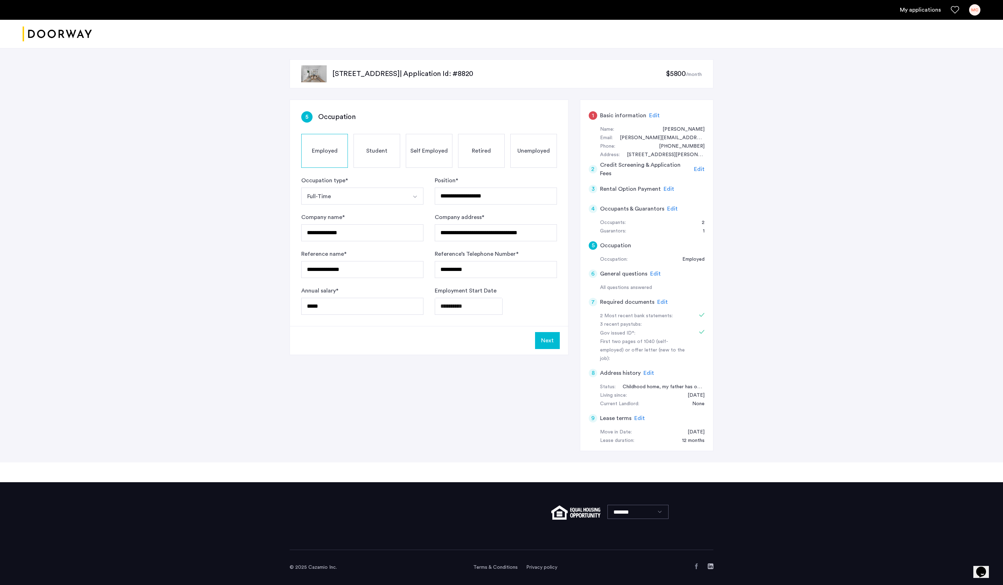
click at [658, 113] on span "Edit" at bounding box center [654, 116] width 11 height 6
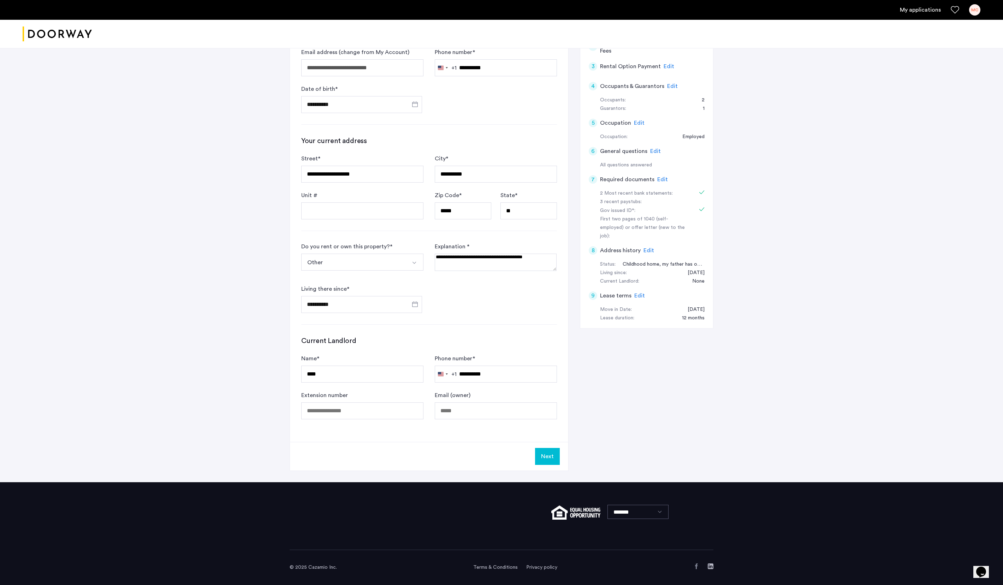
scroll to position [143, 0]
click at [548, 451] on button "Next" at bounding box center [547, 456] width 25 height 17
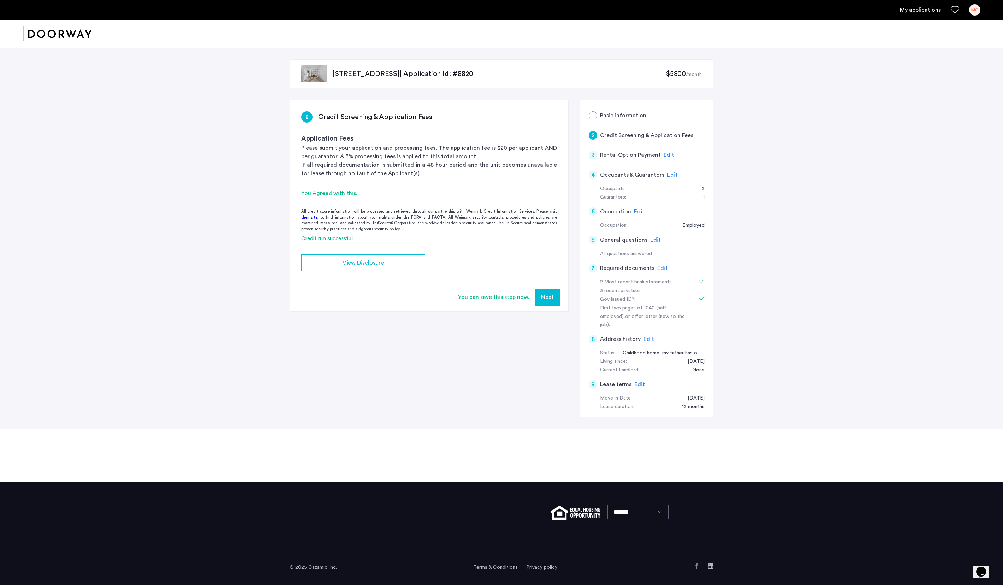
scroll to position [0, 0]
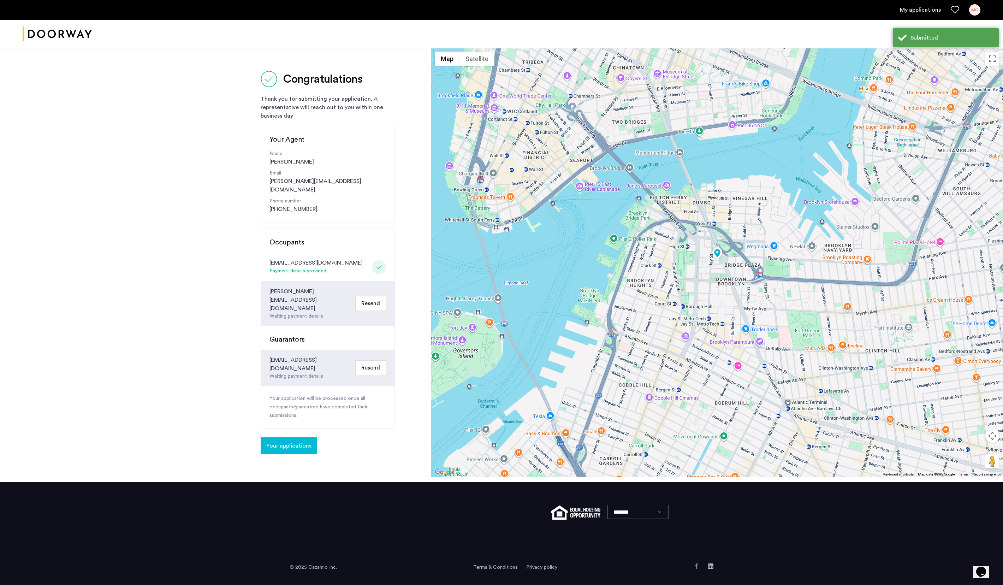
click at [907, 11] on link "My applications" at bounding box center [920, 10] width 41 height 8
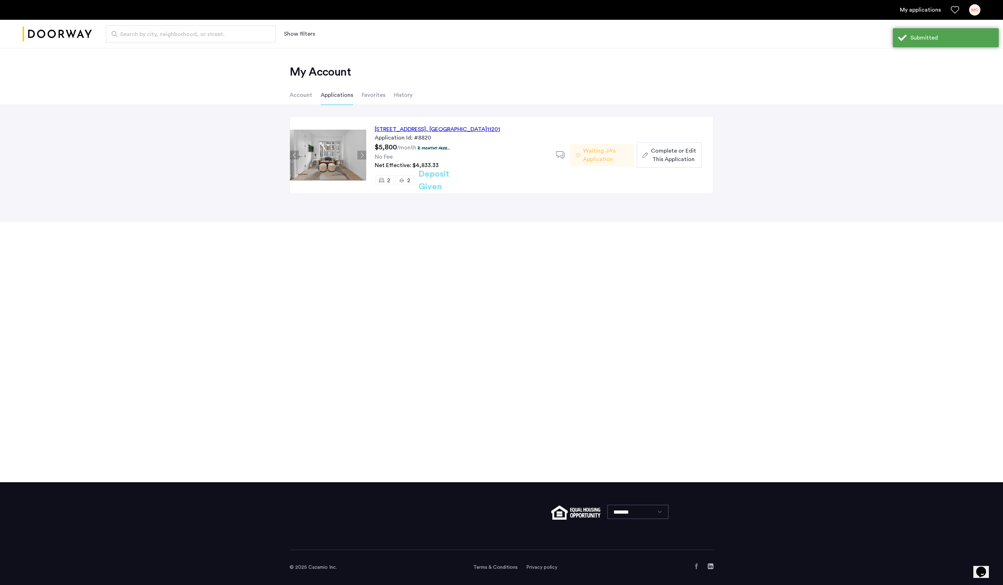
click at [500, 131] on div "127 Concord Street, Unit 5C, Brooklyn , NY 11201" at bounding box center [437, 129] width 125 height 8
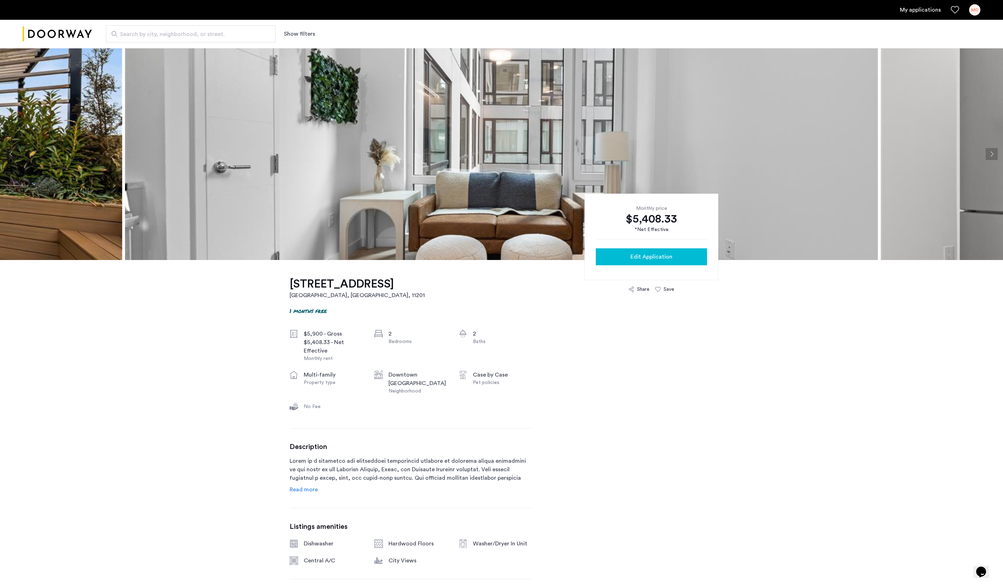
click at [605, 253] on button "Edit Application" at bounding box center [651, 256] width 111 height 17
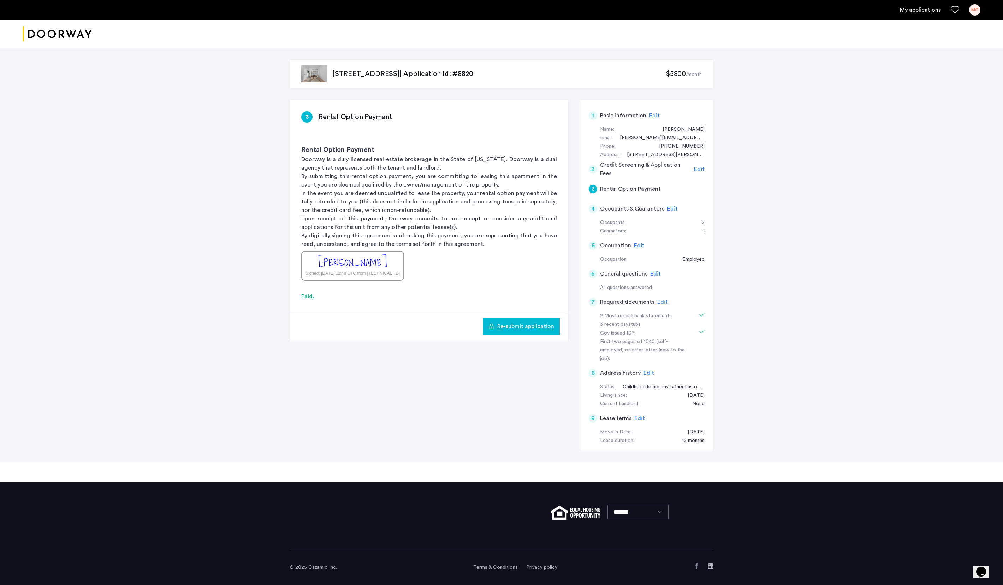
click at [678, 211] on span "Edit" at bounding box center [672, 209] width 11 height 6
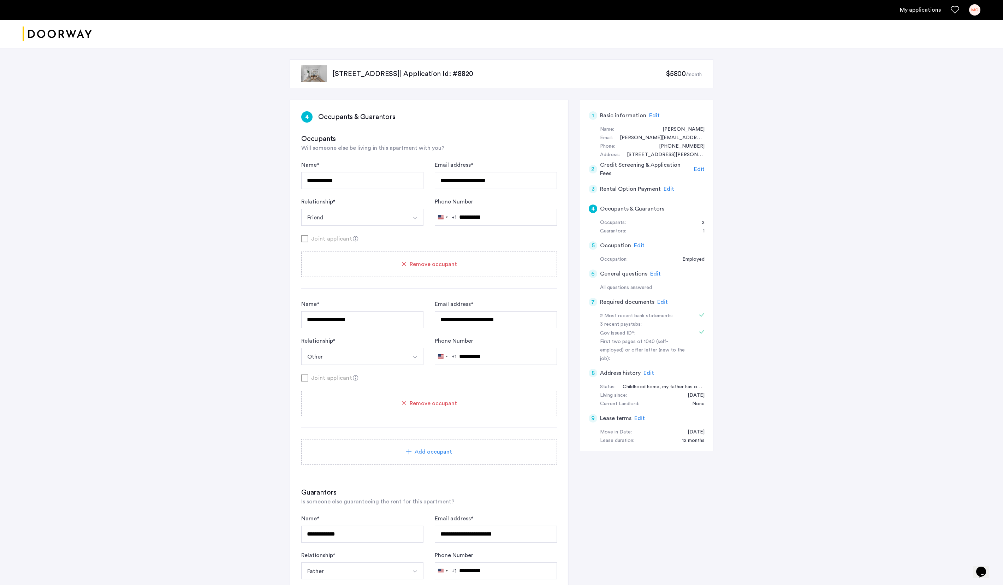
click at [107, 186] on div "**********" at bounding box center [501, 399] width 1003 height 702
click at [915, 10] on link "My applications" at bounding box center [920, 10] width 41 height 8
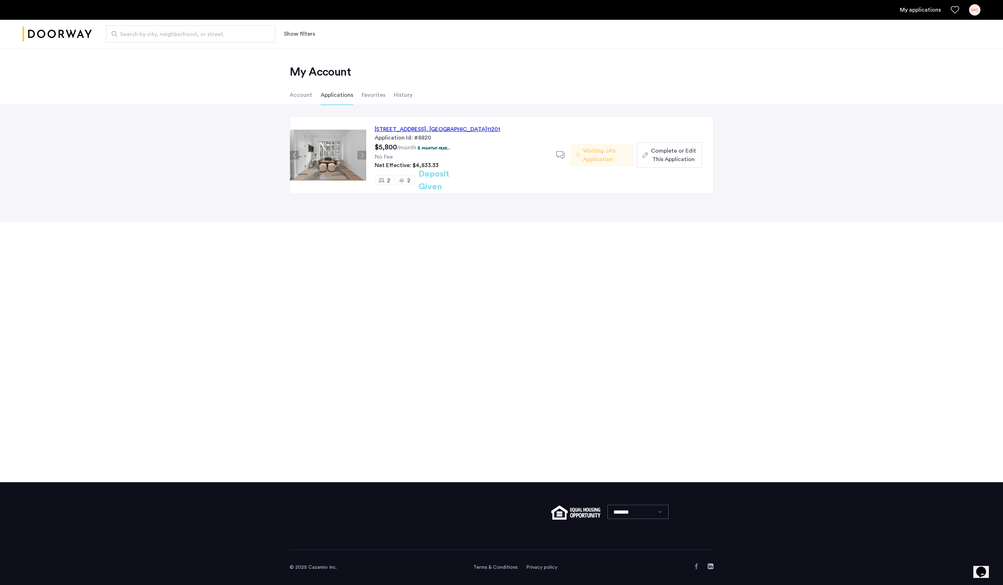
click at [497, 127] on div "[STREET_ADDRESS]" at bounding box center [437, 129] width 125 height 8
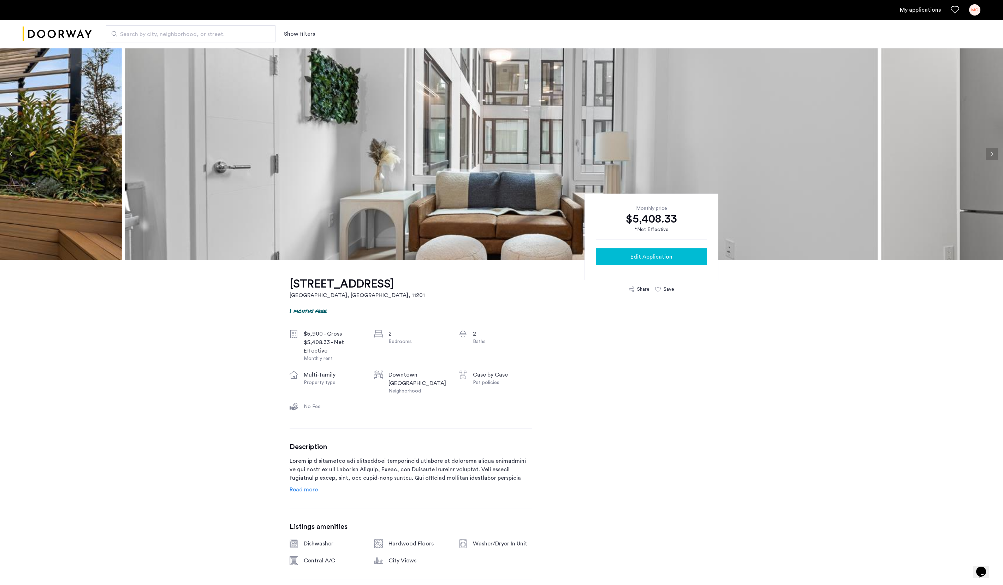
click at [640, 259] on span "Edit Application" at bounding box center [651, 256] width 42 height 8
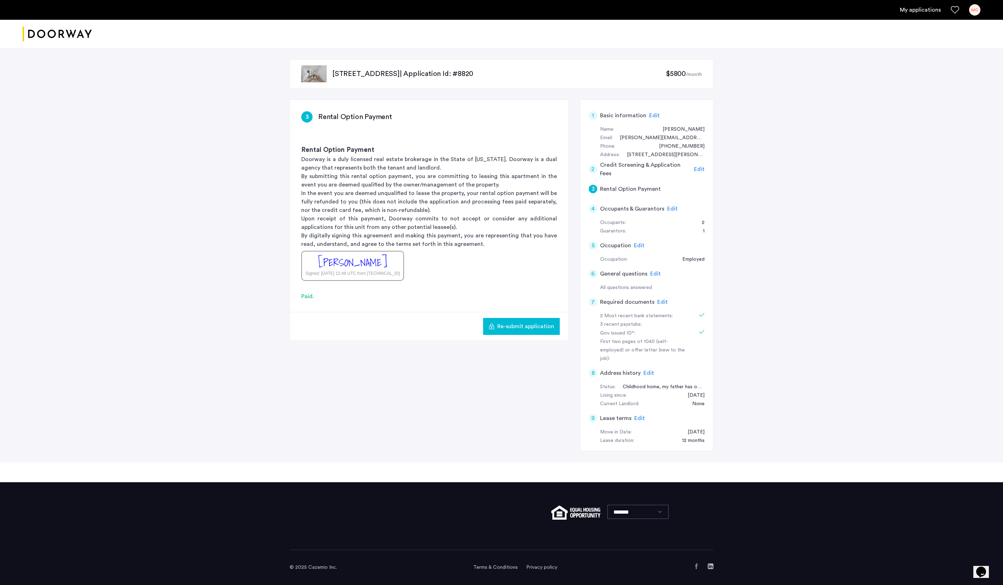
click at [643, 421] on span "Edit" at bounding box center [639, 418] width 11 height 6
click at [912, 8] on link "My applications" at bounding box center [920, 10] width 41 height 8
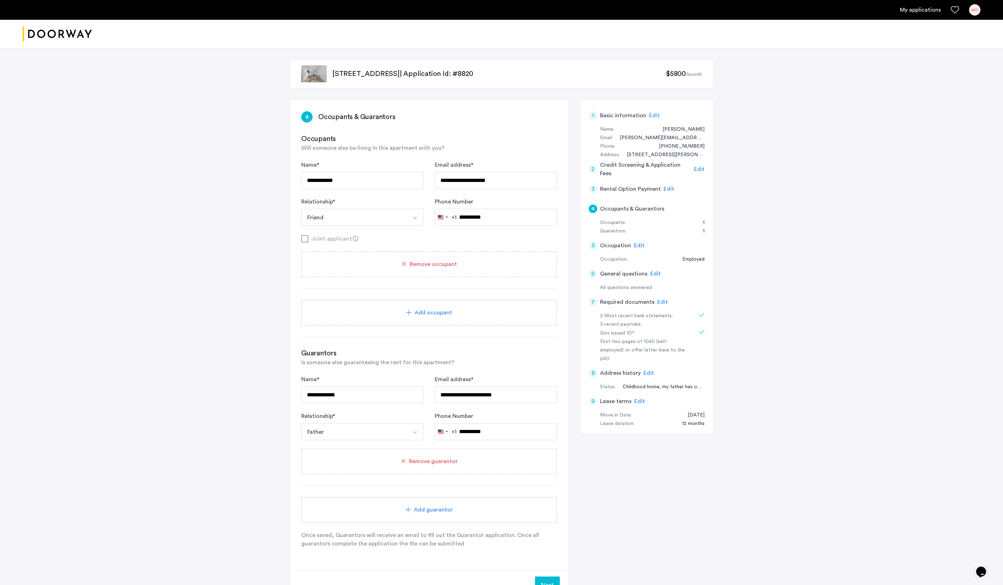
click at [907, 9] on link "My applications" at bounding box center [920, 10] width 41 height 8
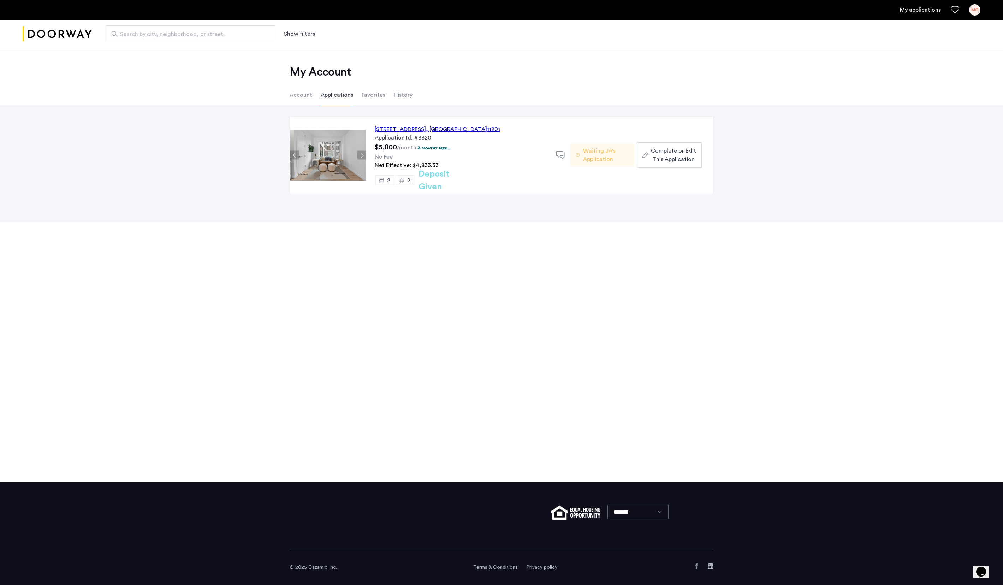
click at [487, 129] on span ", [GEOGRAPHIC_DATA]" at bounding box center [456, 129] width 61 height 6
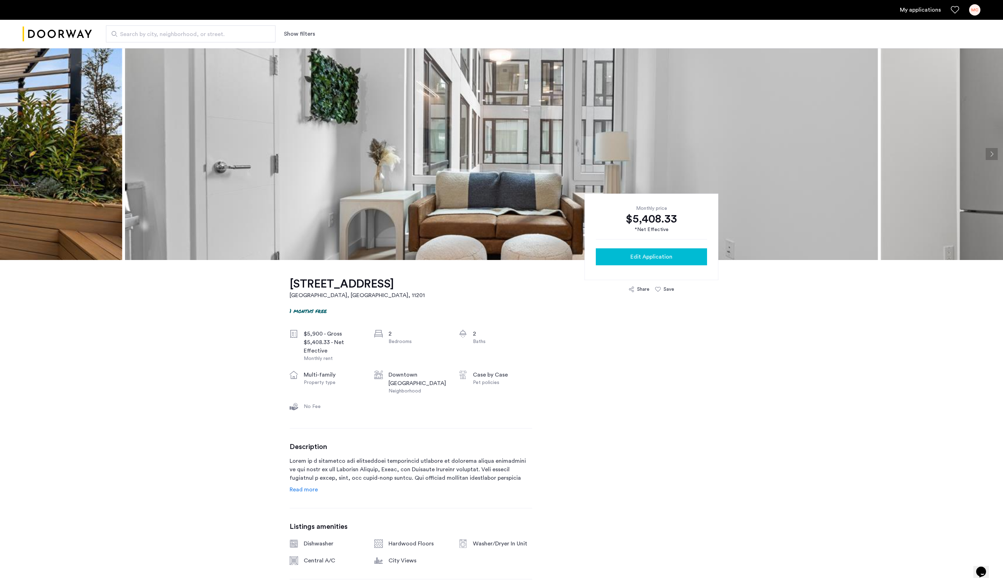
click at [621, 261] on div "Edit Application" at bounding box center [651, 256] width 100 height 8
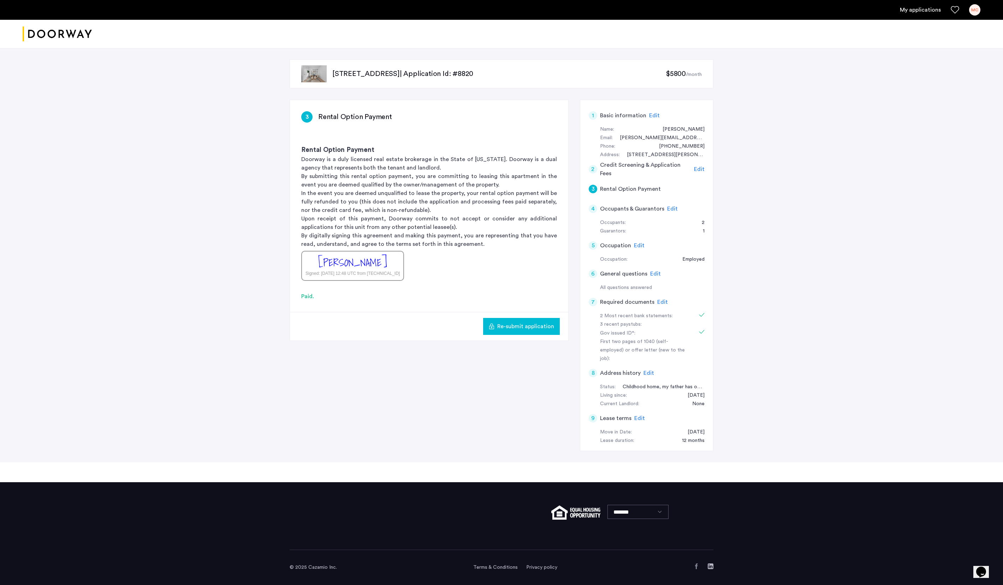
click at [678, 211] on span "Edit" at bounding box center [672, 209] width 11 height 6
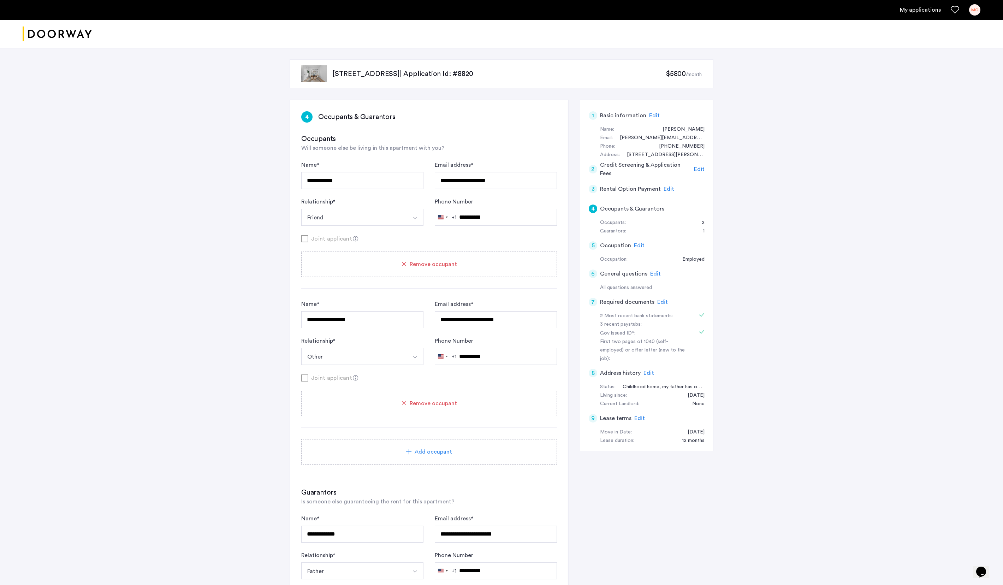
click at [437, 407] on span "Remove occupant" at bounding box center [433, 403] width 47 height 8
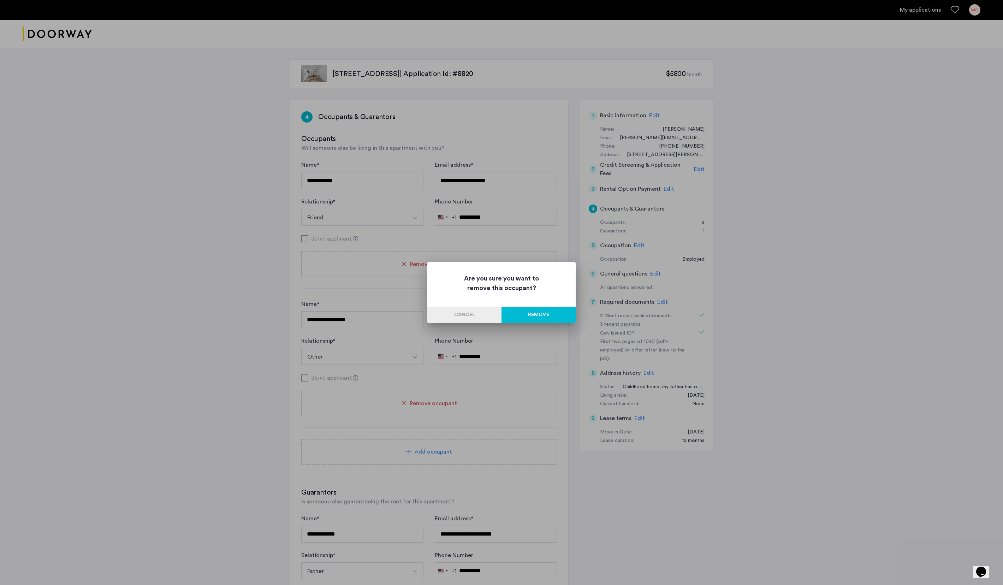
scroll to position [1, 0]
click at [540, 312] on button "Remove" at bounding box center [538, 315] width 74 height 16
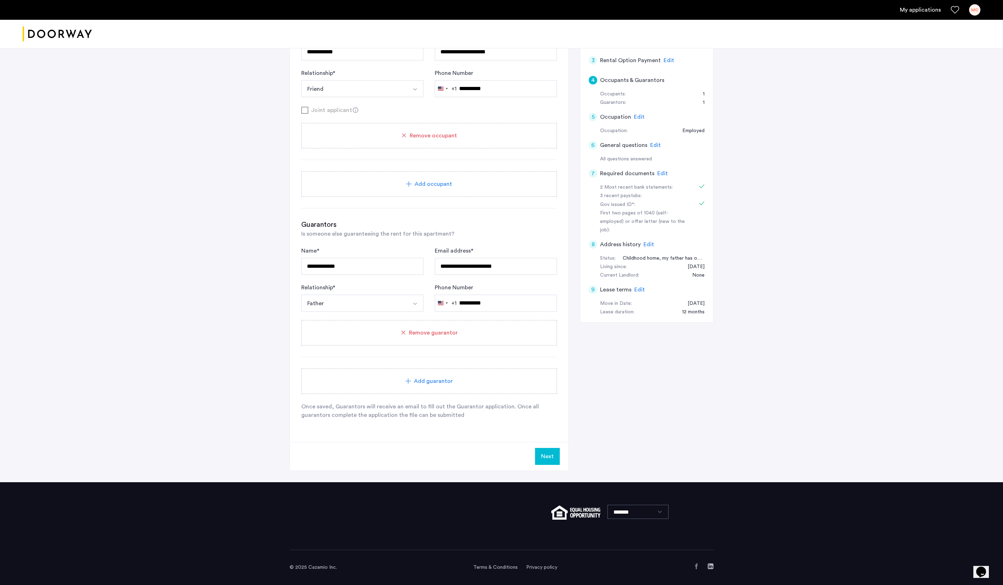
scroll to position [151, 0]
click at [556, 451] on button "Next" at bounding box center [547, 456] width 25 height 17
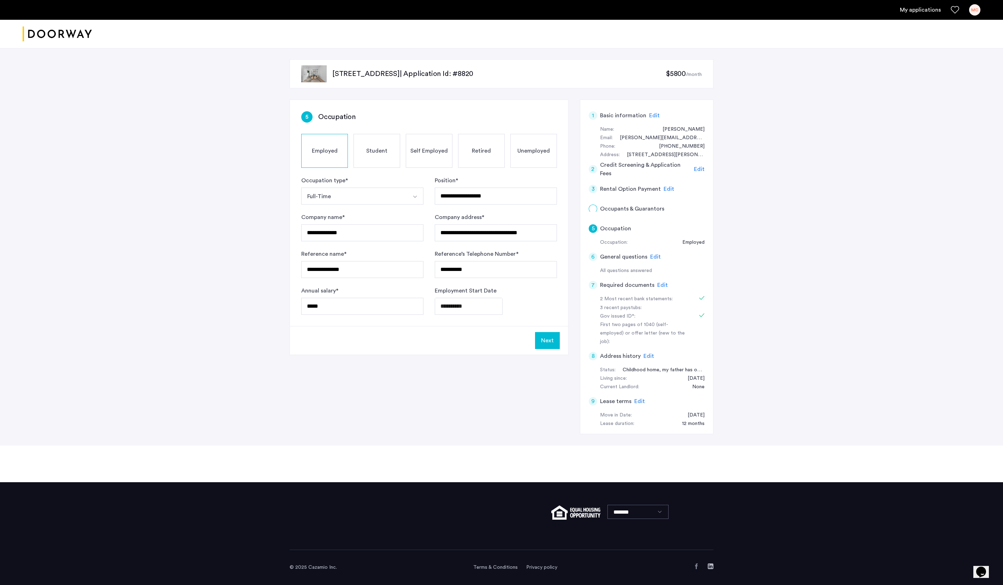
scroll to position [0, 0]
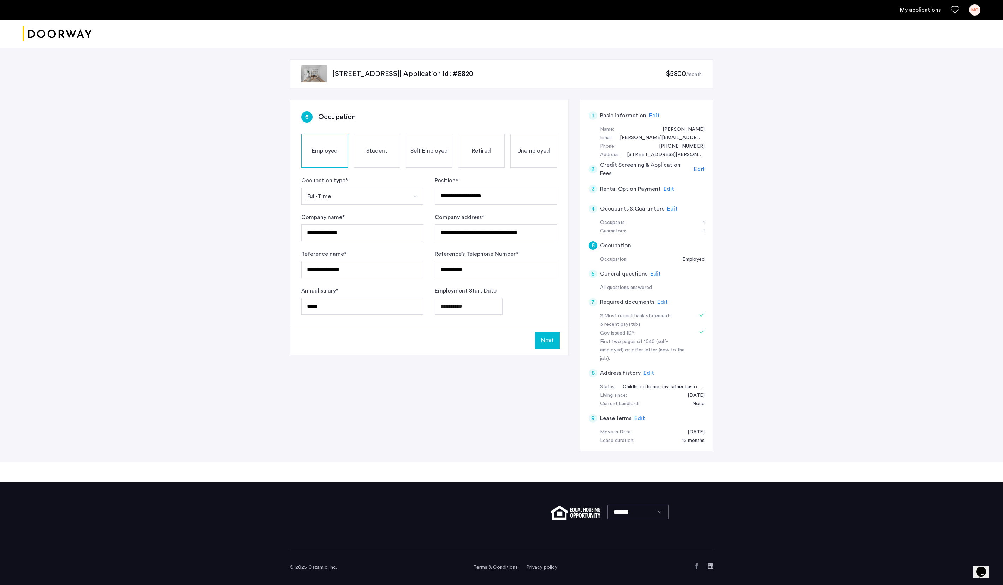
click at [553, 349] on button "Next" at bounding box center [547, 340] width 25 height 17
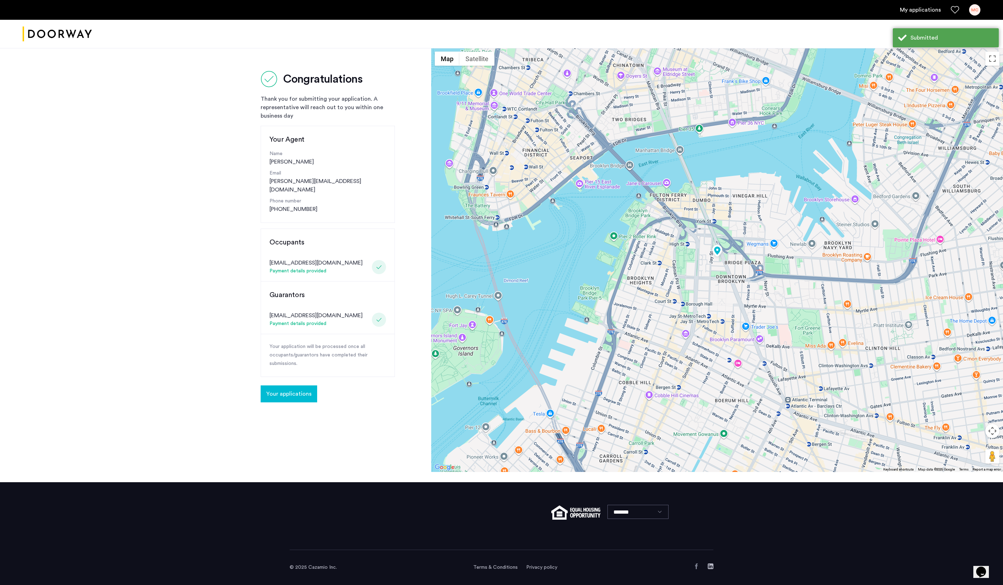
click at [909, 4] on ul "My applications MC" at bounding box center [501, 9] width 957 height 11
click at [909, 8] on link "My applications" at bounding box center [920, 10] width 41 height 8
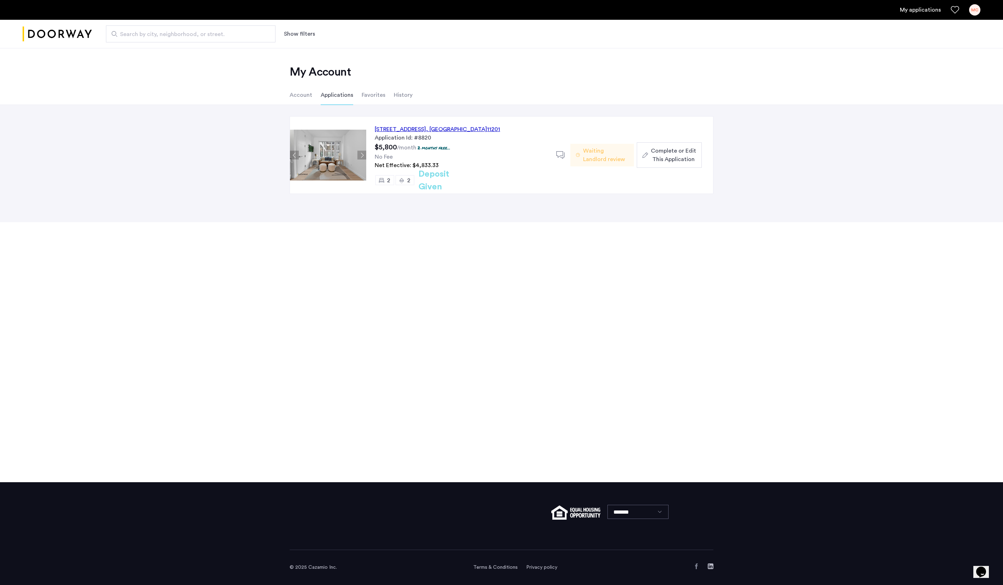
click at [627, 163] on span "Waiting Landlord review" at bounding box center [605, 155] width 45 height 17
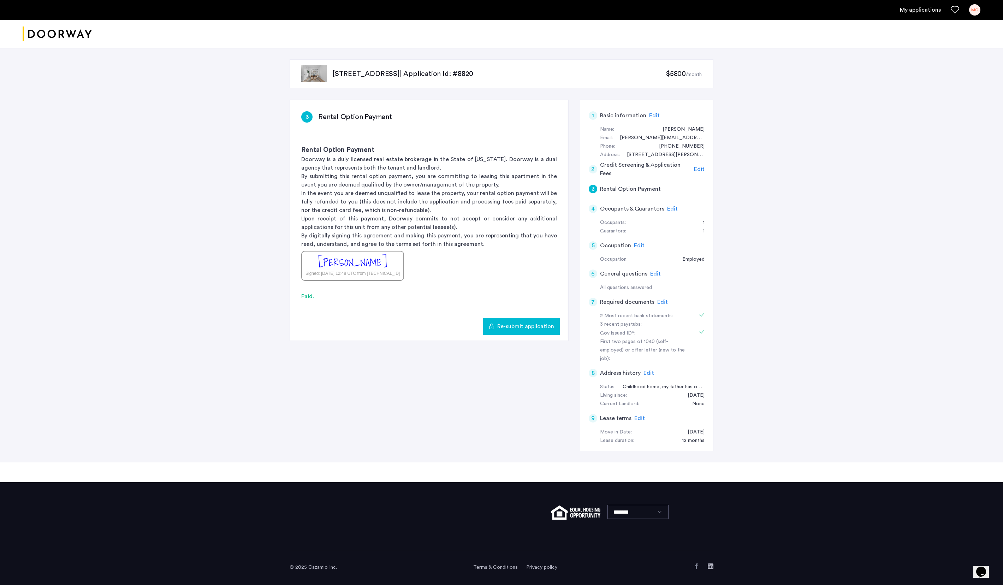
click at [920, 12] on link "My applications" at bounding box center [920, 10] width 41 height 8
